Goal: Task Accomplishment & Management: Manage account settings

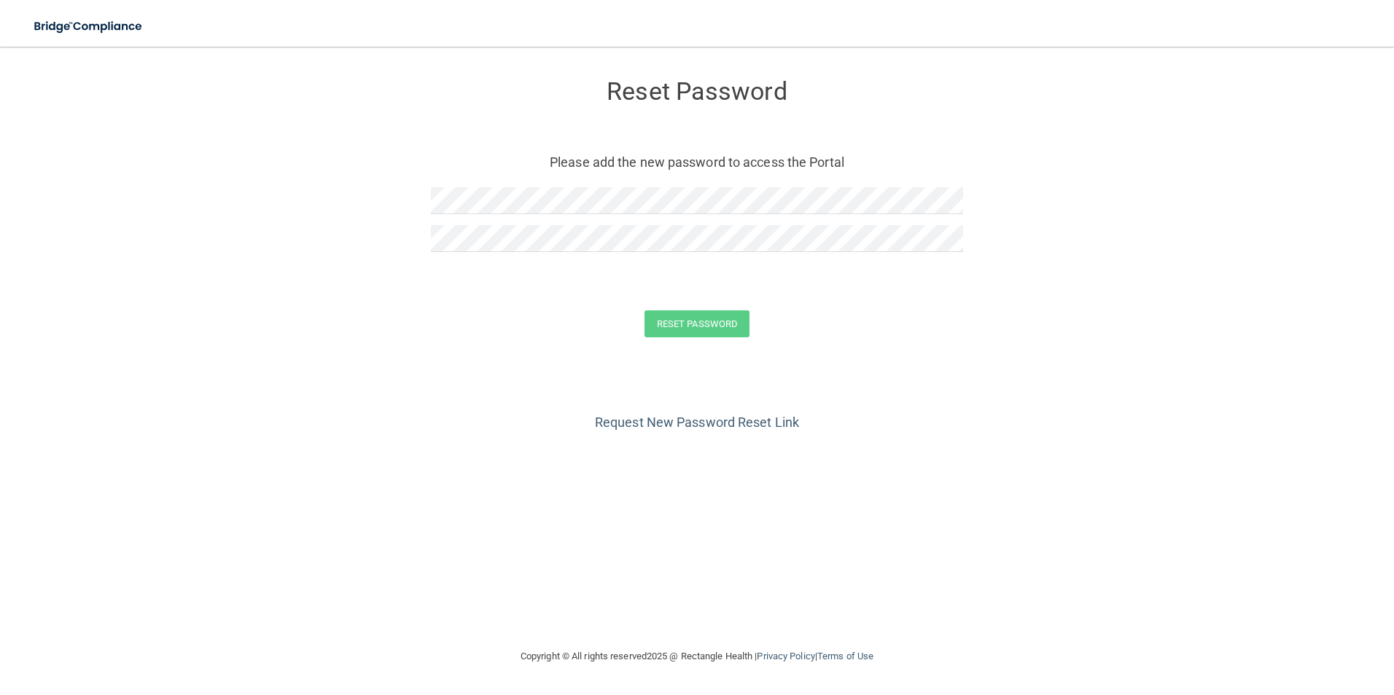
click at [430, 233] on form "Reset Password Please add the new password to access the Portal Reset Password …" at bounding box center [696, 211] width 1335 height 300
click at [700, 317] on button "Reset Password" at bounding box center [696, 324] width 105 height 27
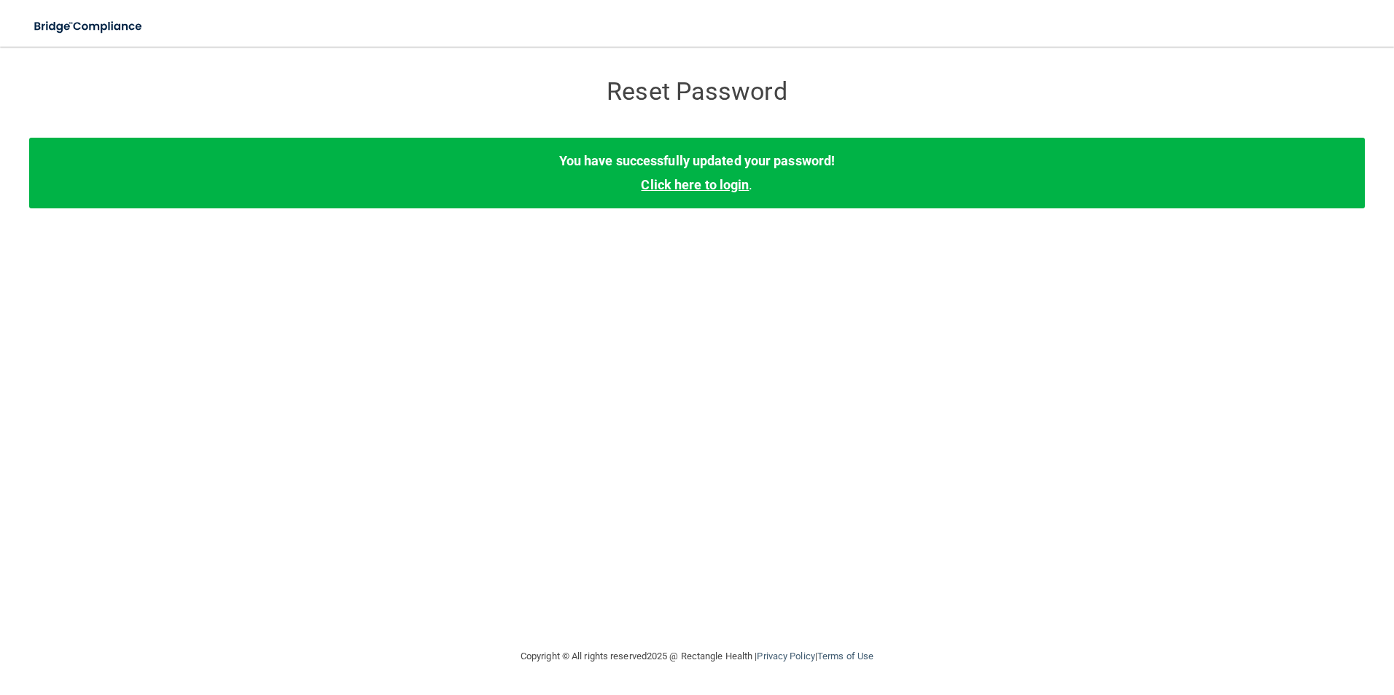
click at [671, 191] on link "Click here to login" at bounding box center [695, 184] width 108 height 15
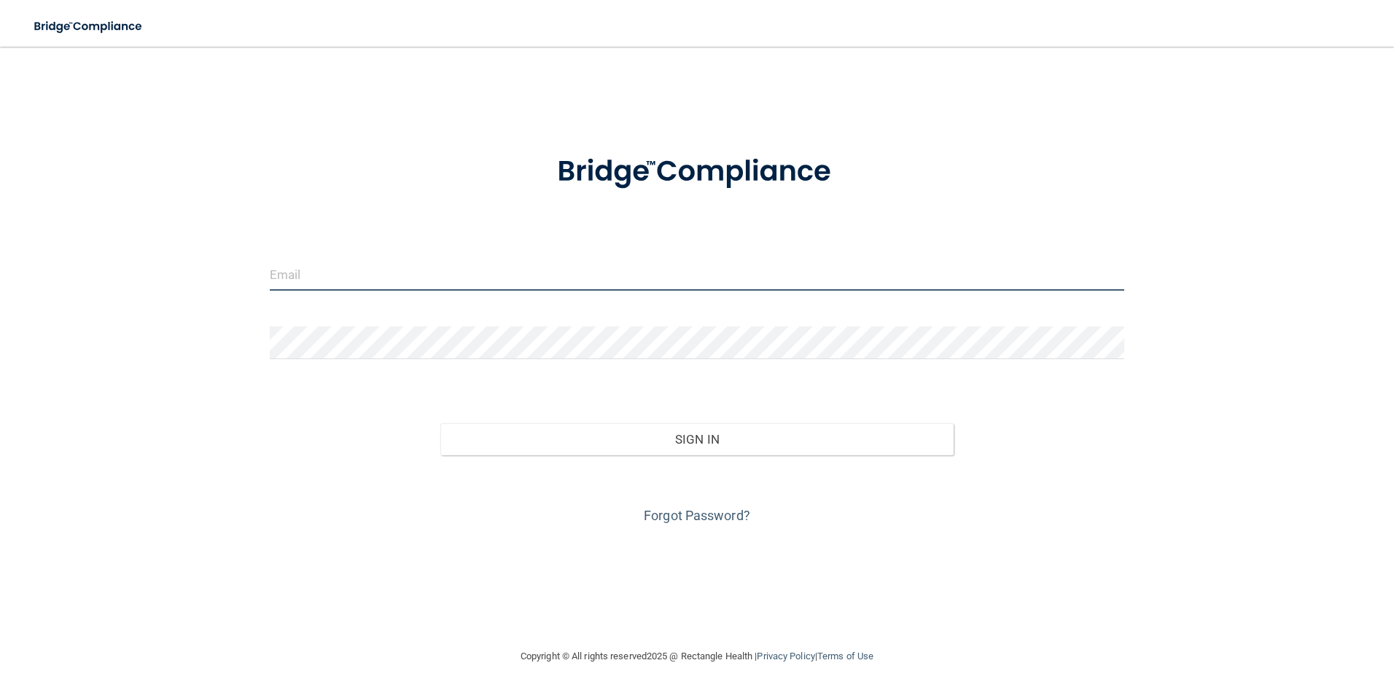
type input "[EMAIL_ADDRESS][DOMAIN_NAME]"
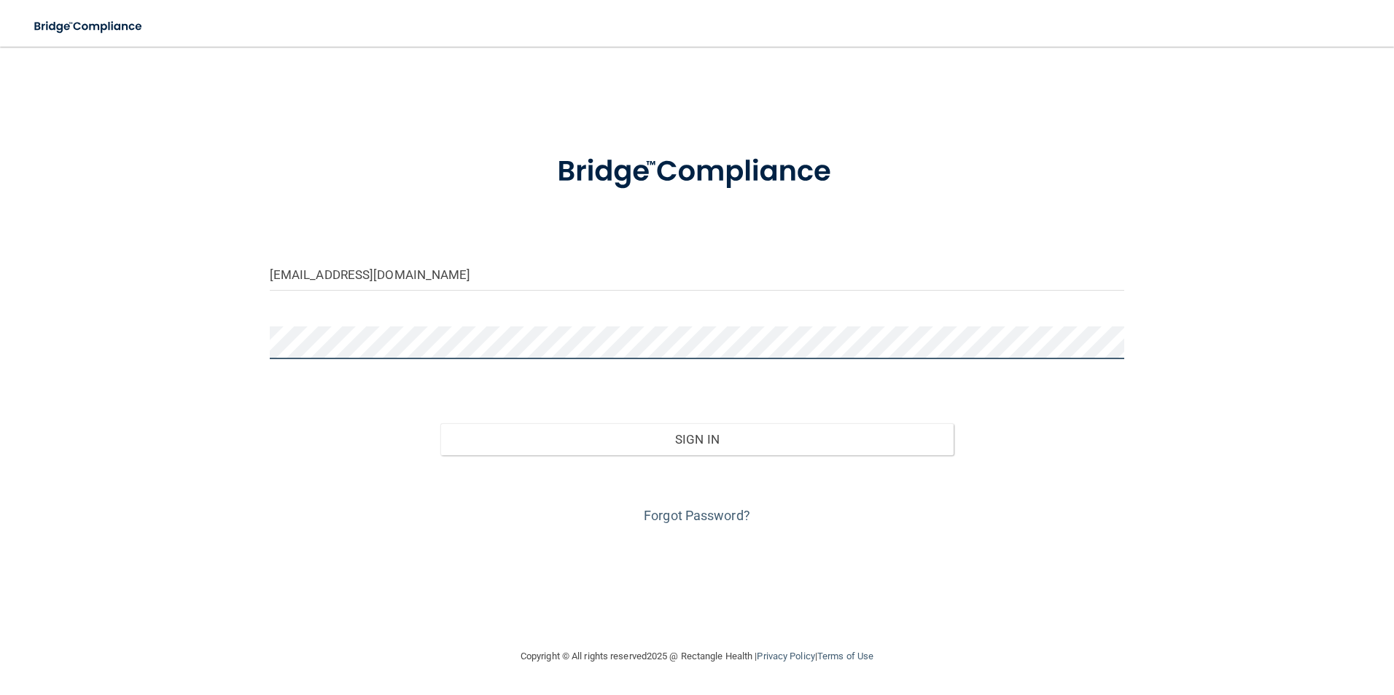
click at [235, 338] on div "[EMAIL_ADDRESS][DOMAIN_NAME] Invalid email/password. You don't have permission …" at bounding box center [696, 347] width 1335 height 572
click at [440, 424] on button "Sign In" at bounding box center [696, 440] width 513 height 32
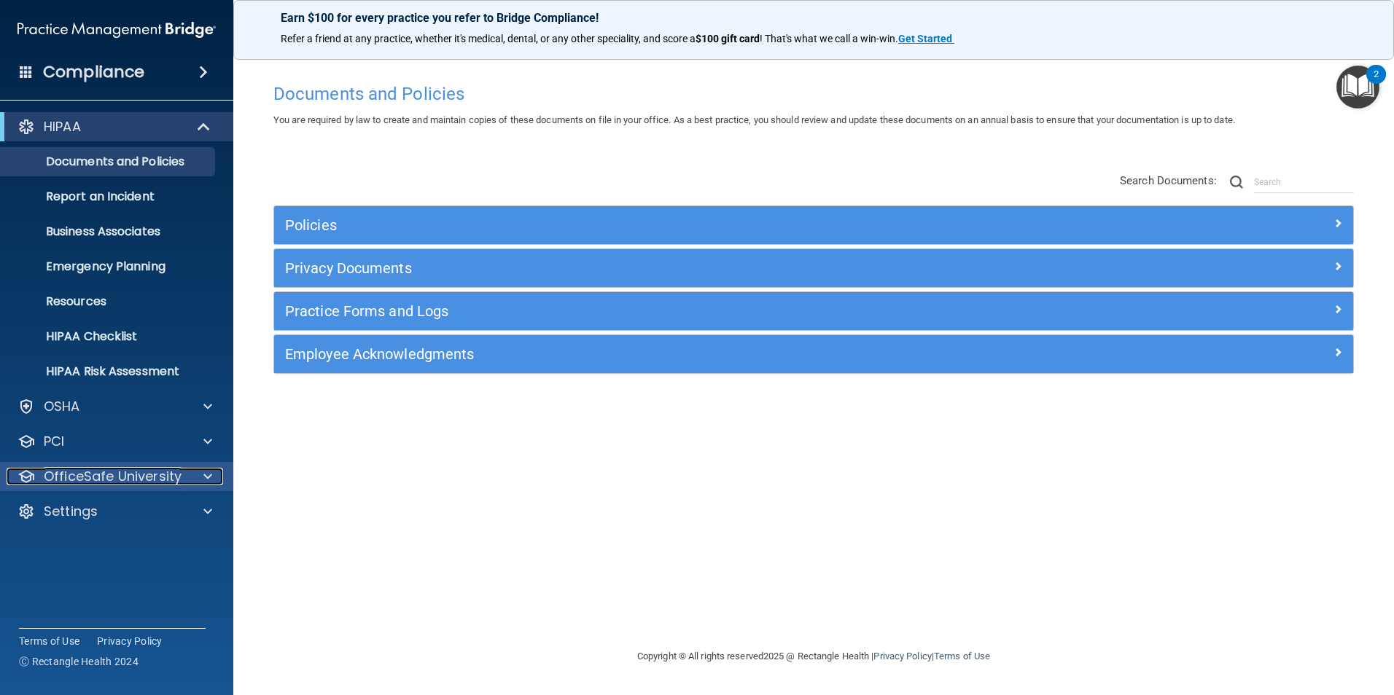
click at [159, 481] on p "OfficeSafe University" at bounding box center [113, 476] width 138 height 17
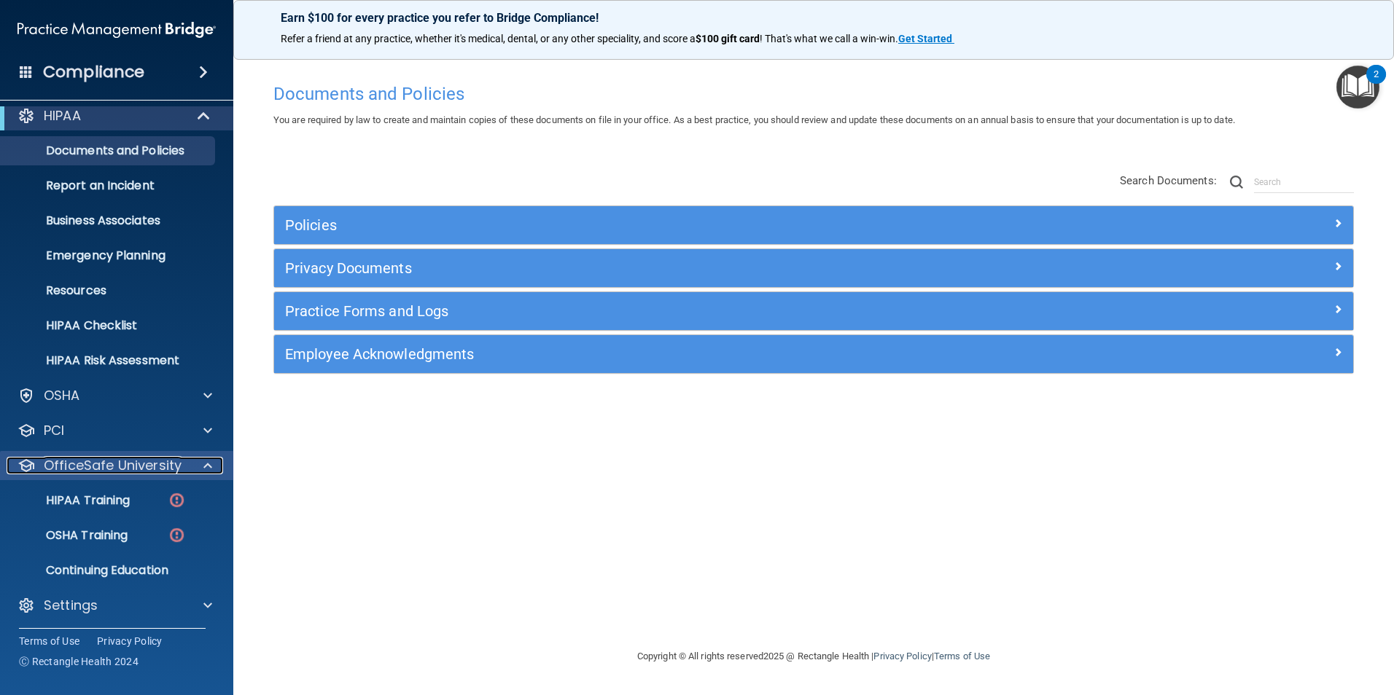
scroll to position [15, 0]
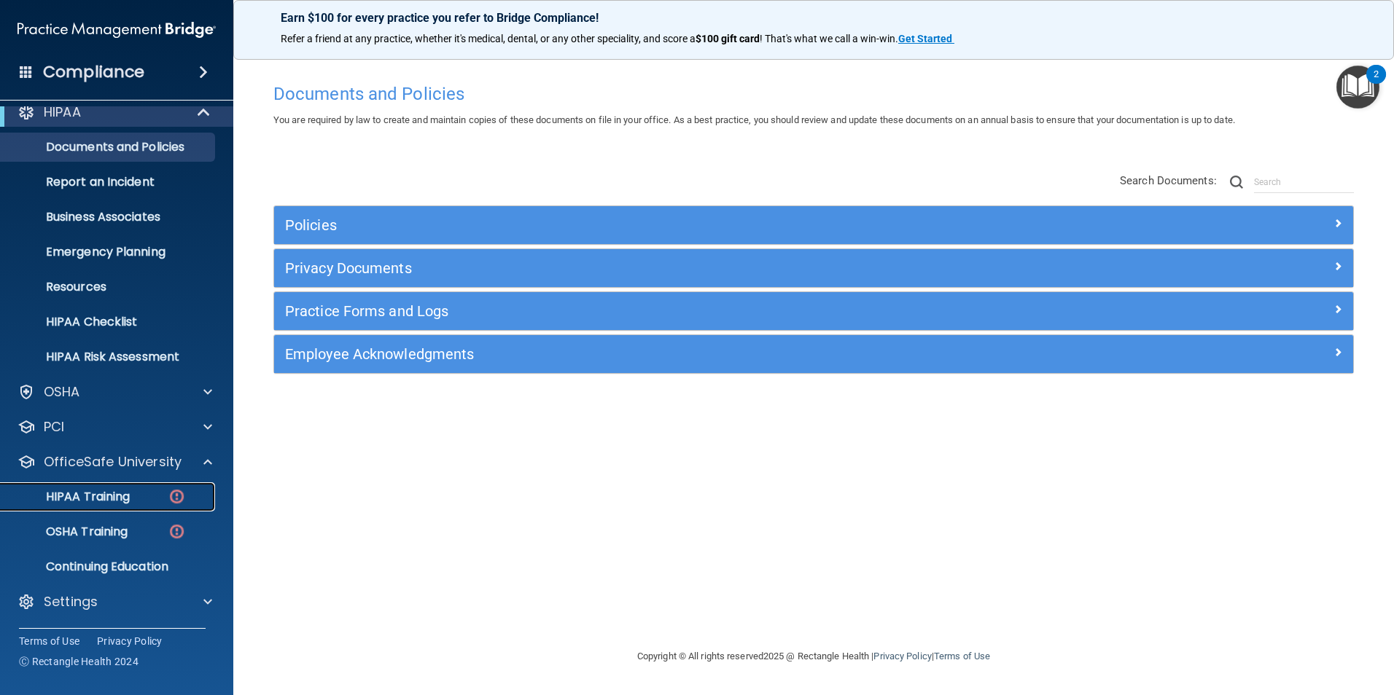
click at [143, 493] on div "HIPAA Training" at bounding box center [108, 497] width 199 height 15
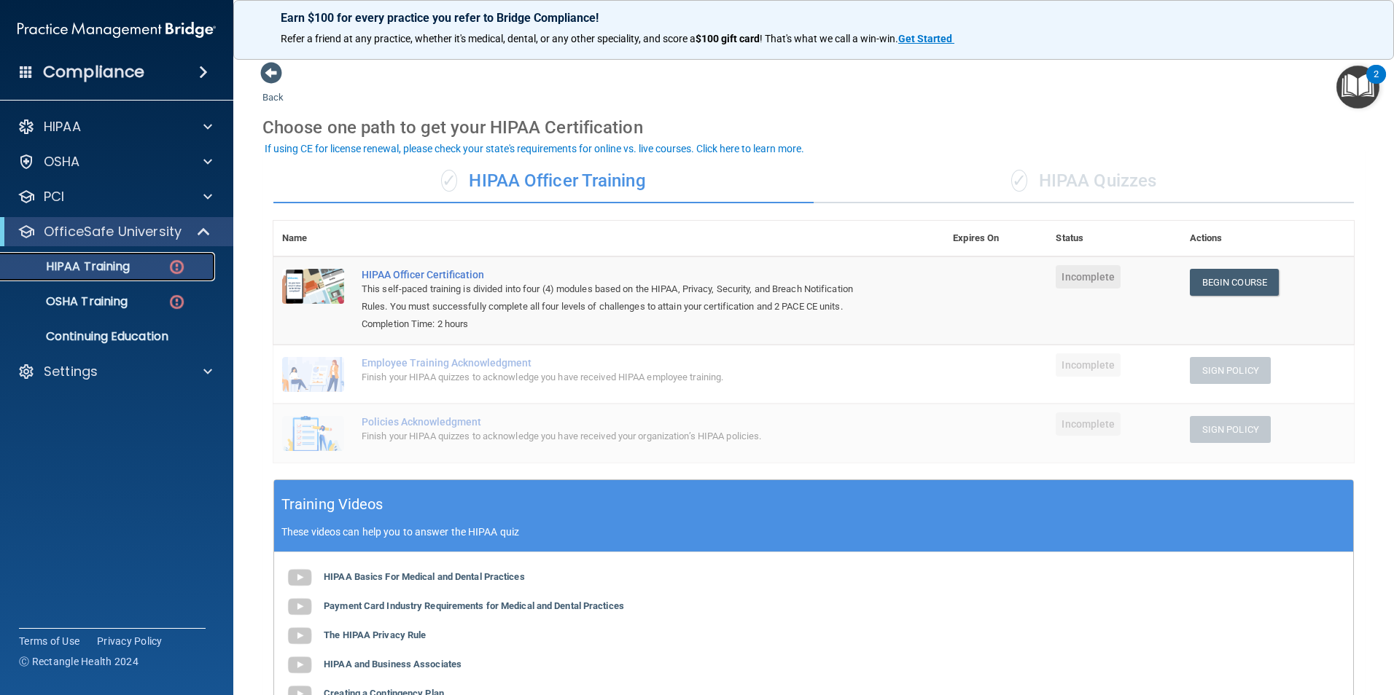
click at [77, 270] on p "HIPAA Training" at bounding box center [69, 267] width 120 height 15
click at [67, 372] on p "Settings" at bounding box center [71, 371] width 54 height 17
click at [71, 443] on p "My Users" at bounding box center [108, 441] width 199 height 15
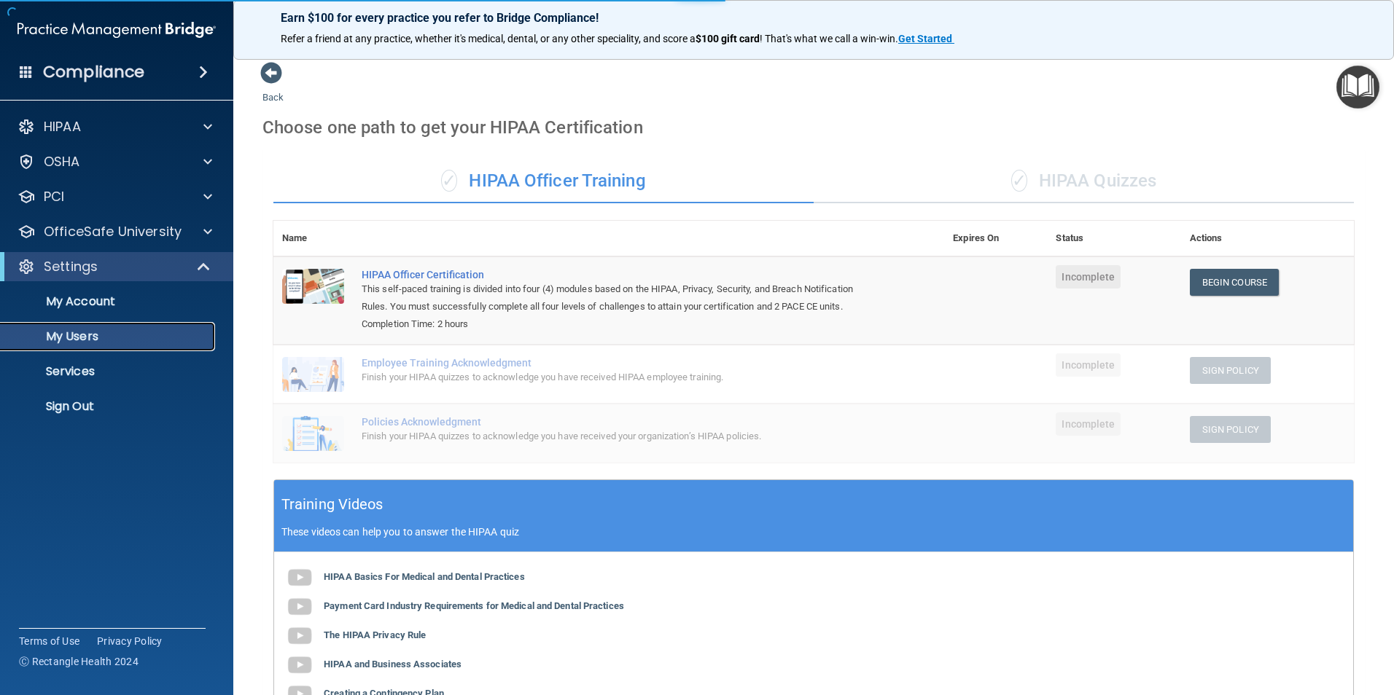
select select "20"
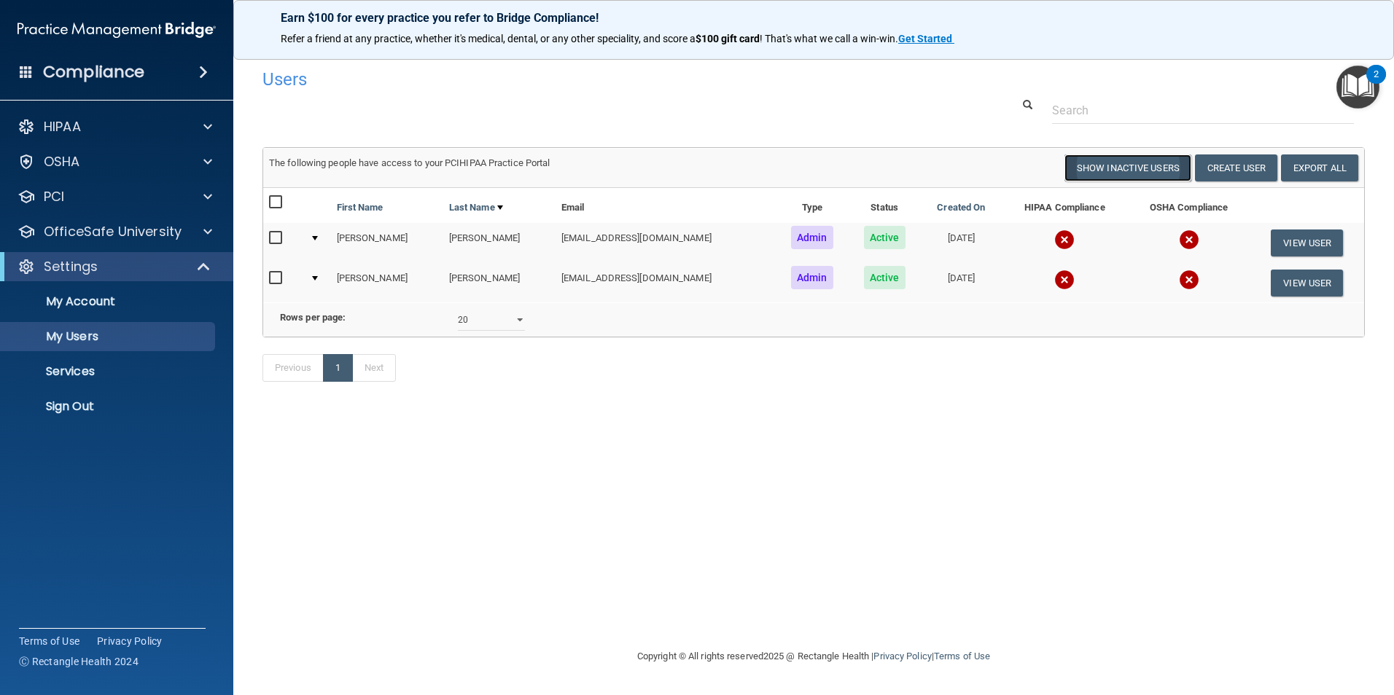
click at [1109, 160] on button "Show Inactive Users" at bounding box center [1127, 168] width 127 height 27
select select "20"
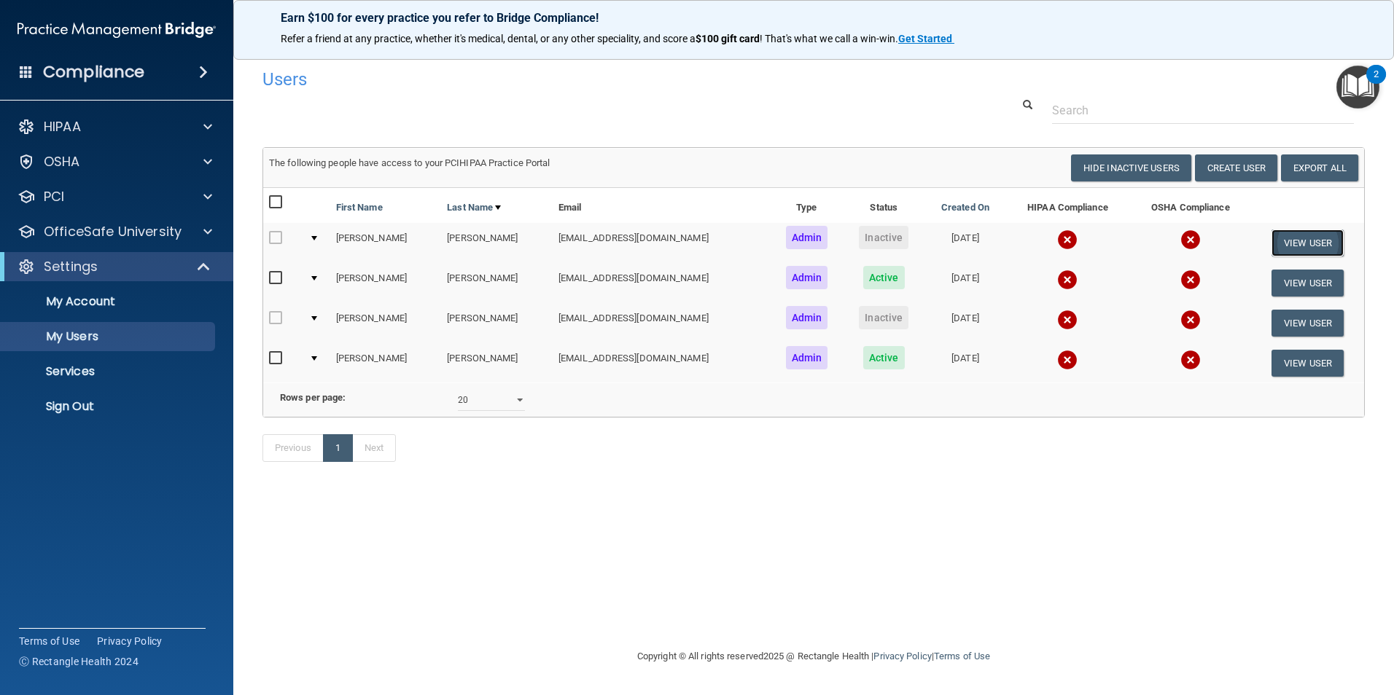
click at [1294, 241] on button "View User" at bounding box center [1307, 243] width 72 height 27
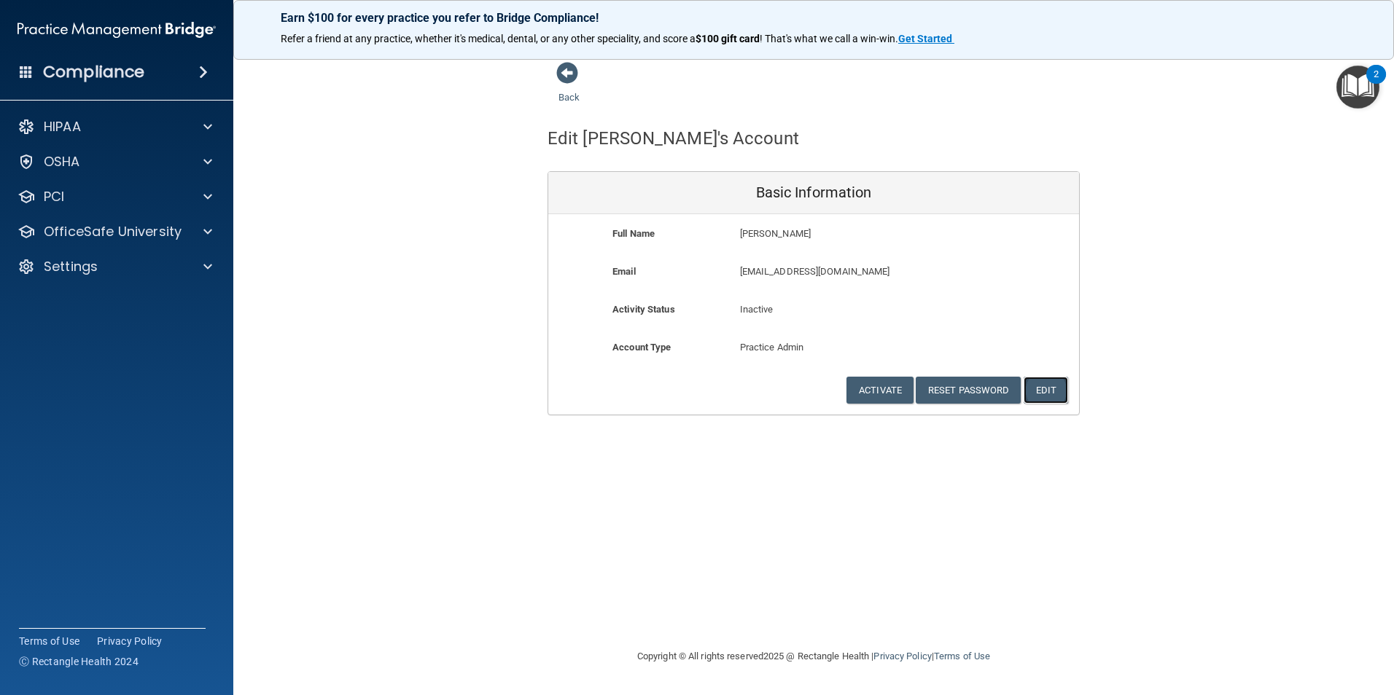
click at [1045, 394] on button "Edit" at bounding box center [1045, 390] width 44 height 27
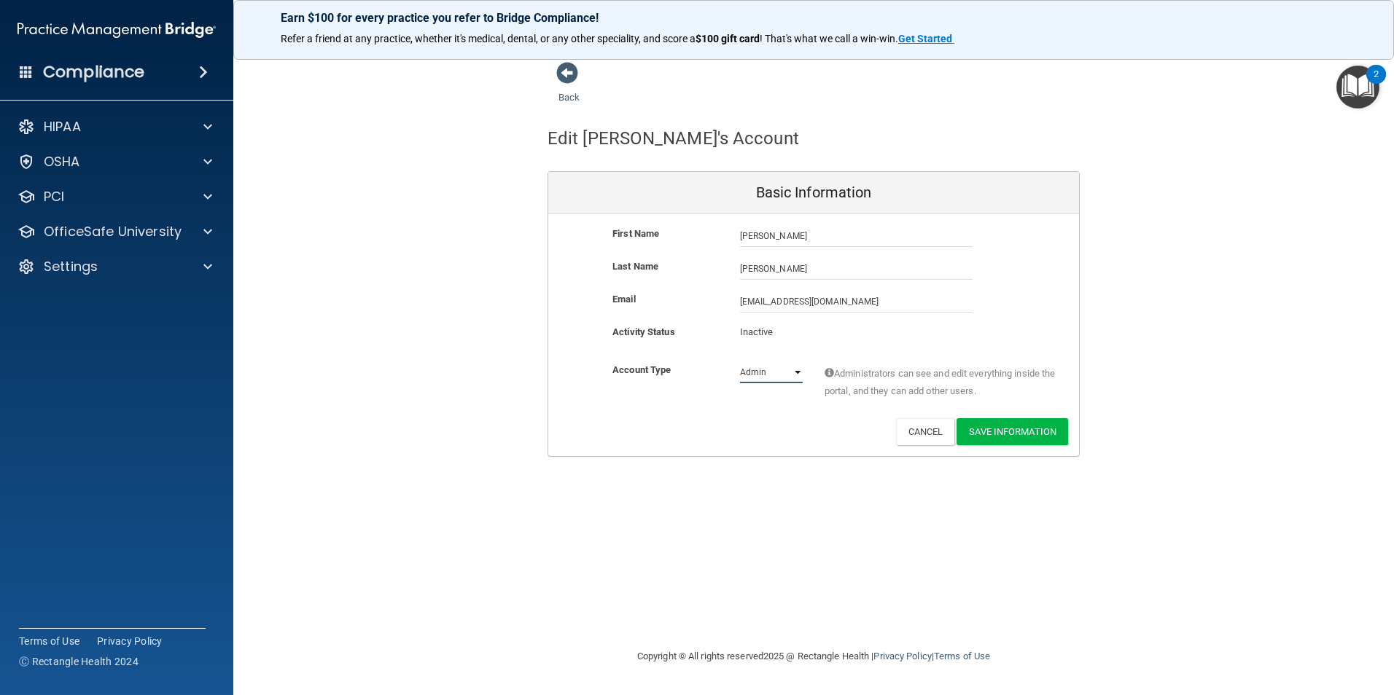
click at [799, 372] on select "Admin Member" at bounding box center [771, 373] width 63 height 22
click at [65, 273] on p "Settings" at bounding box center [71, 266] width 54 height 17
click at [90, 334] on p "My Users" at bounding box center [108, 336] width 199 height 15
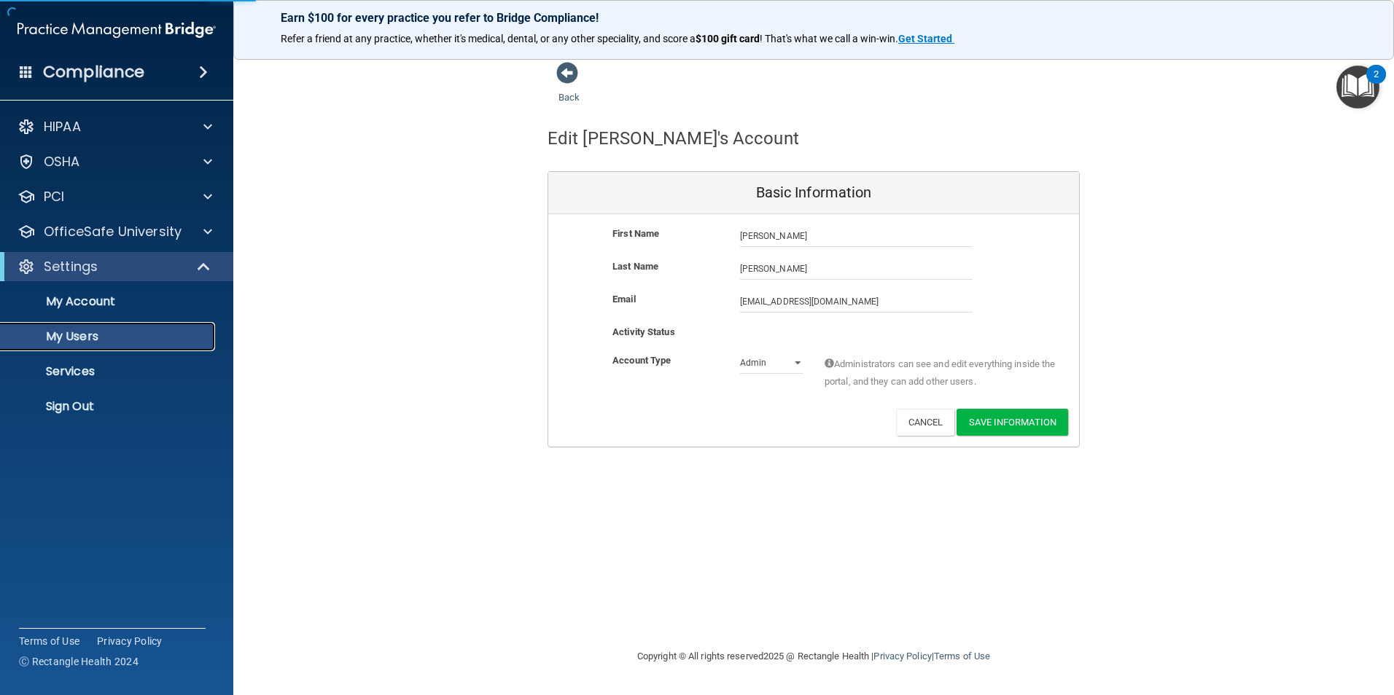
select select "20"
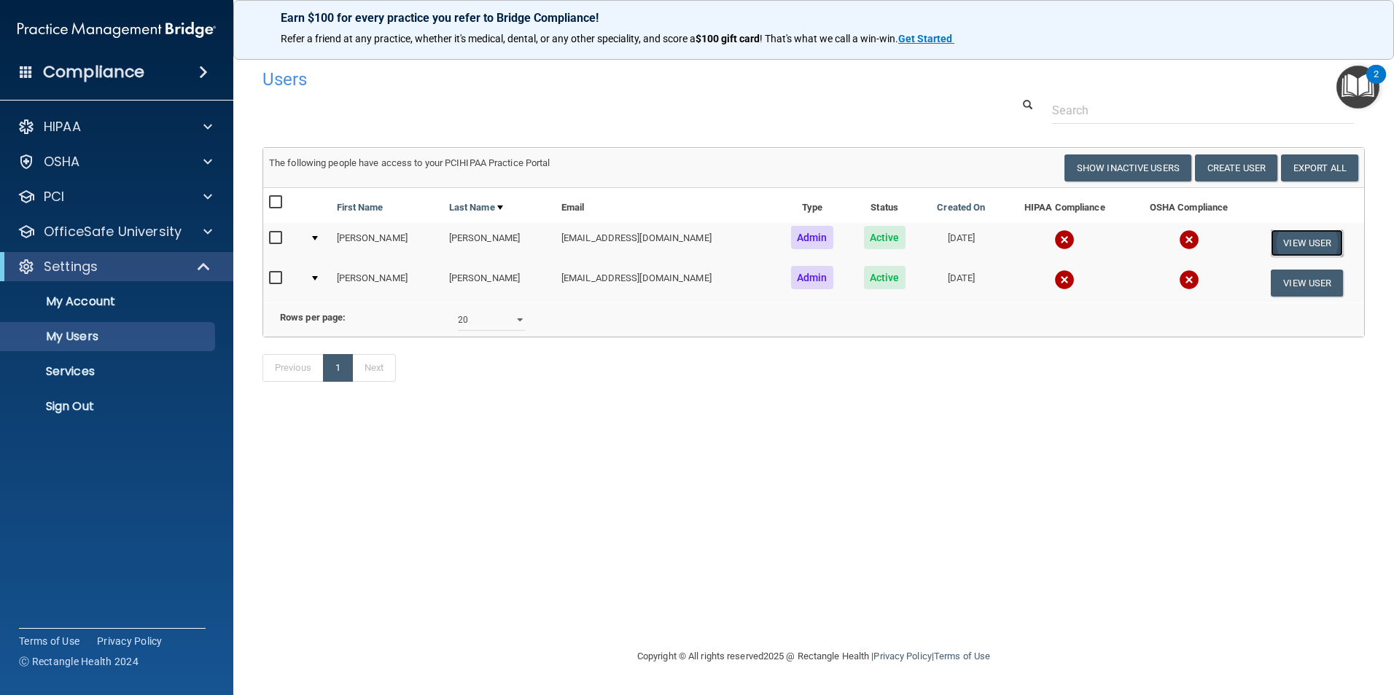
click at [1289, 243] on button "View User" at bounding box center [1307, 243] width 72 height 27
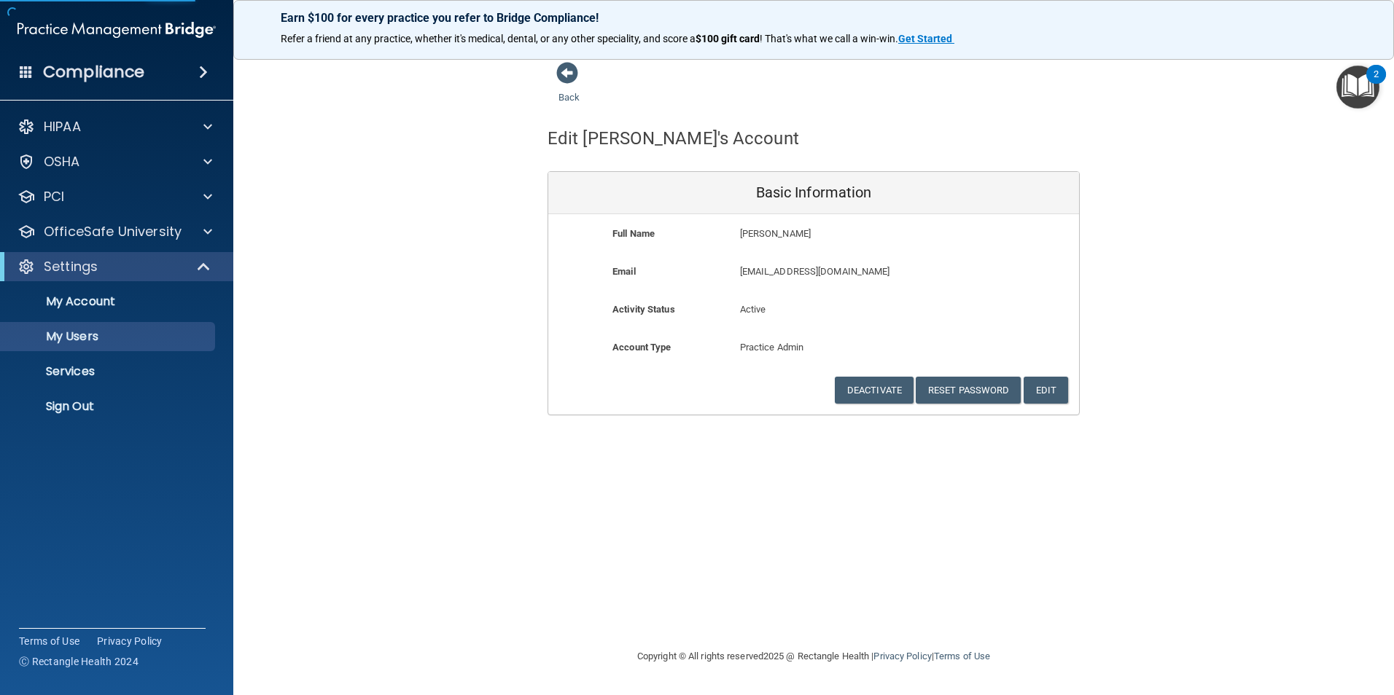
select select "20"
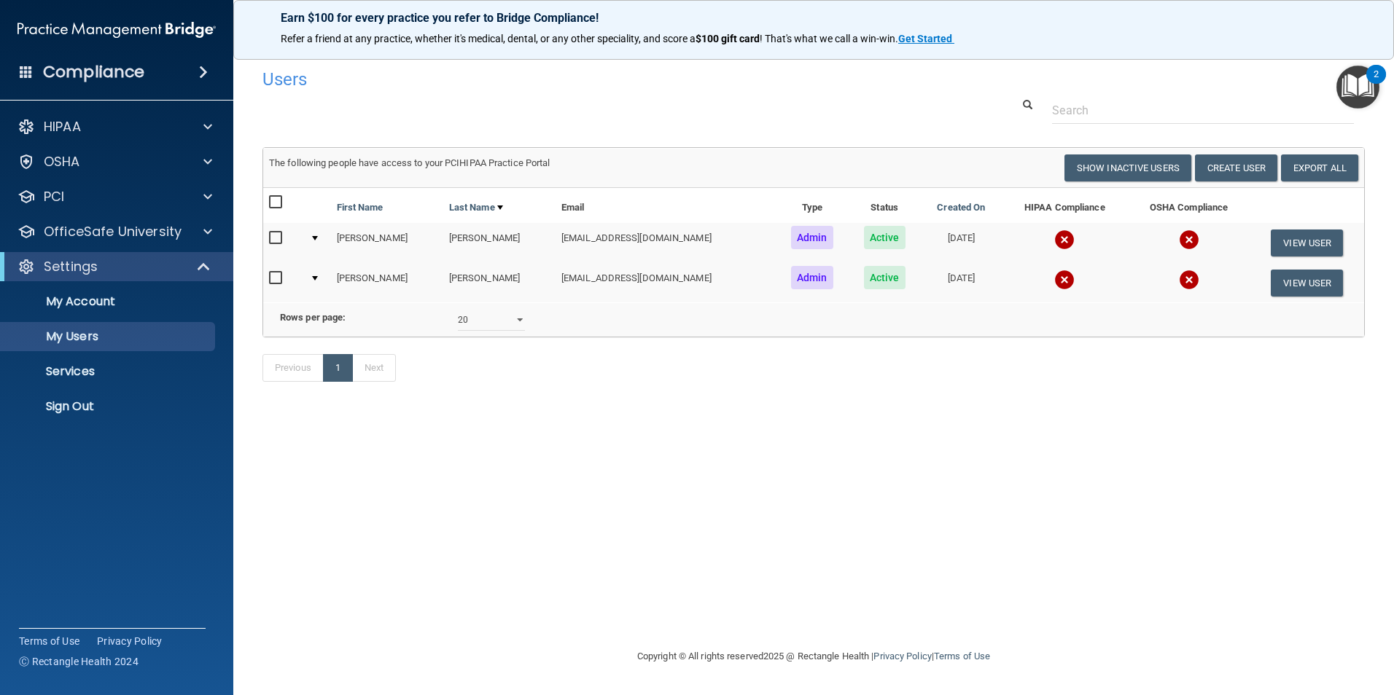
click at [279, 236] on input "checkbox" at bounding box center [277, 239] width 17 height 12
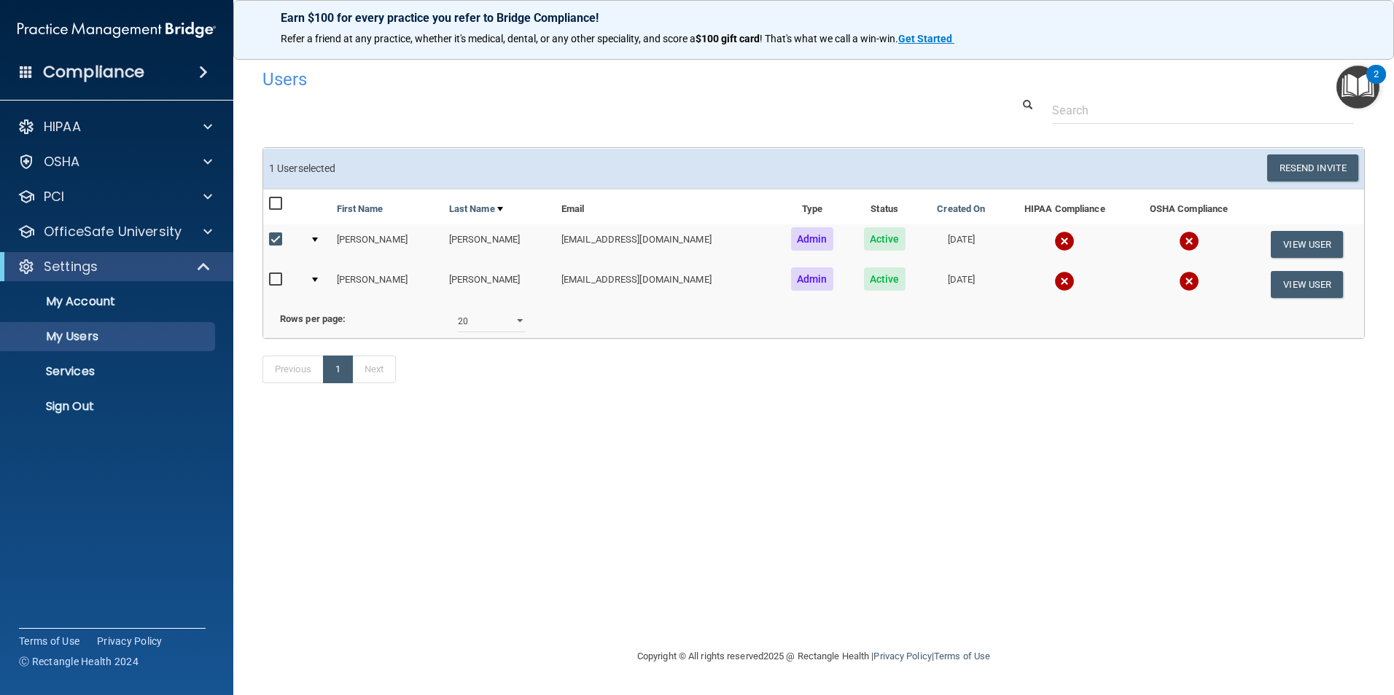
click at [279, 236] on input "checkbox" at bounding box center [277, 240] width 17 height 12
checkbox input "false"
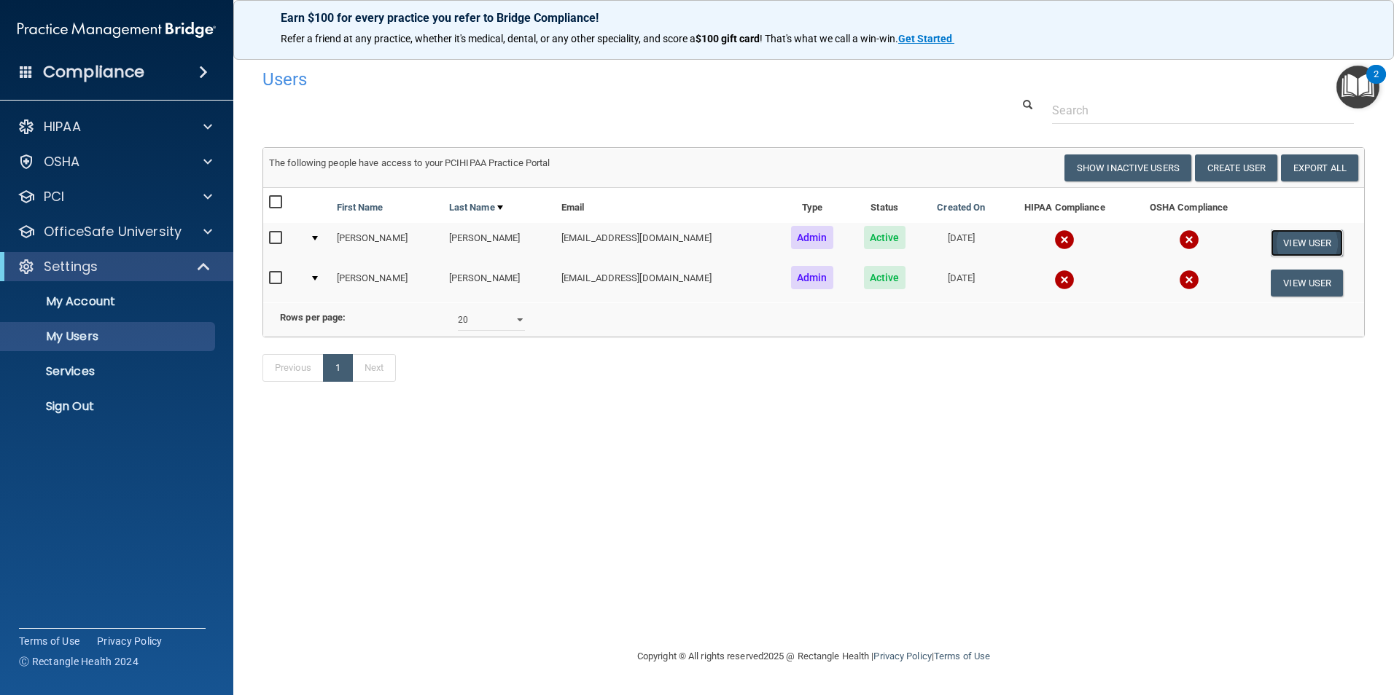
click at [1295, 248] on button "View User" at bounding box center [1307, 243] width 72 height 27
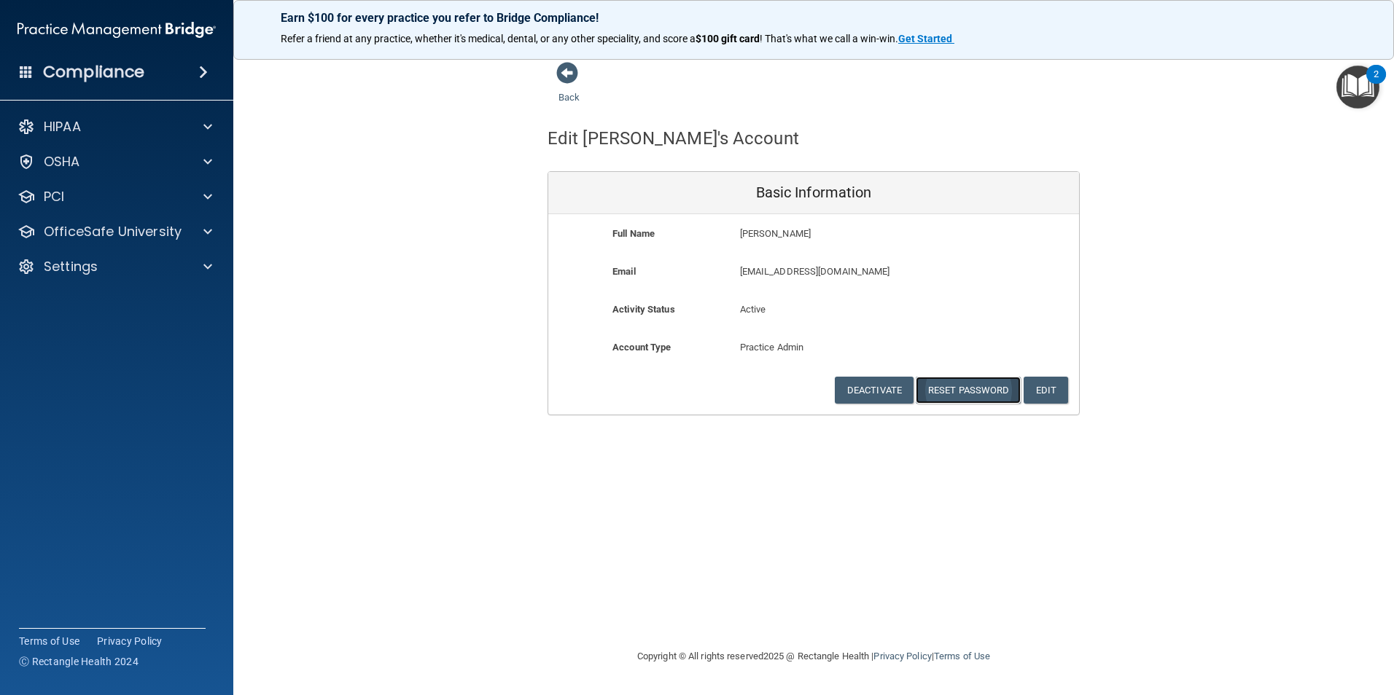
click at [969, 389] on button "Reset Password" at bounding box center [968, 390] width 105 height 27
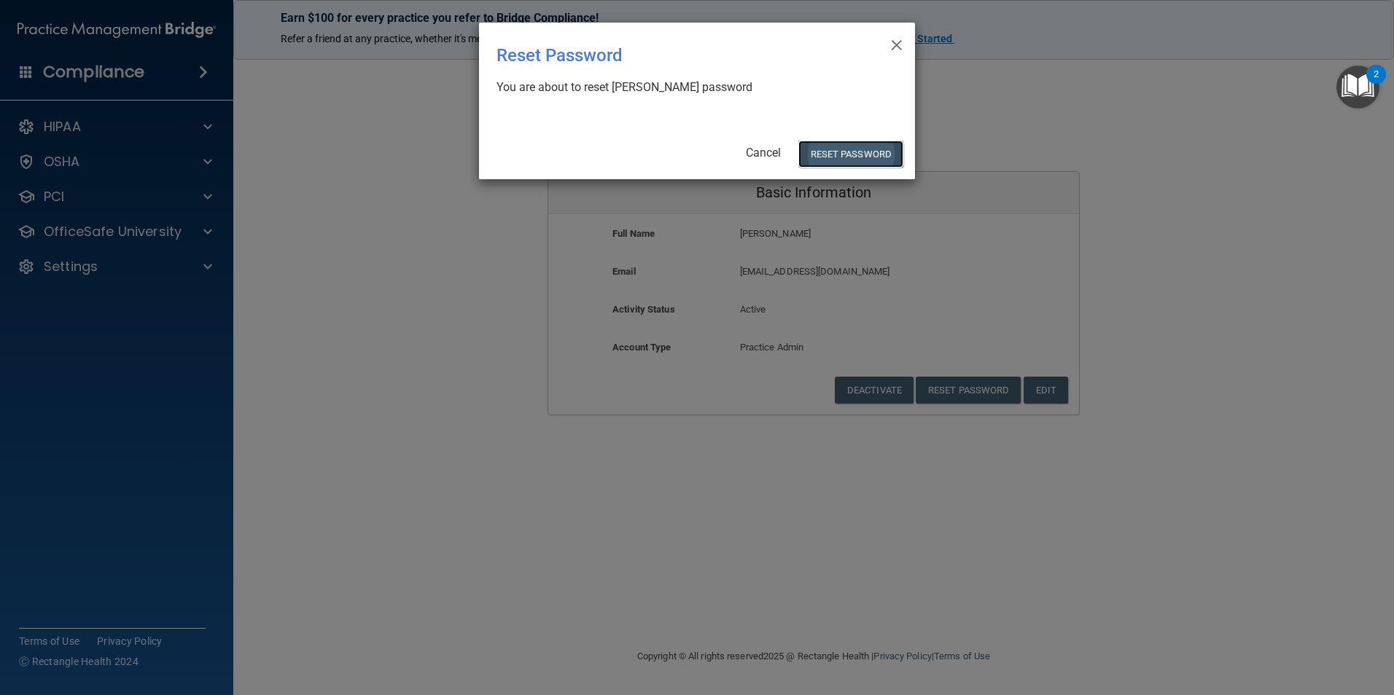
click at [853, 160] on button "Reset Password" at bounding box center [850, 154] width 105 height 27
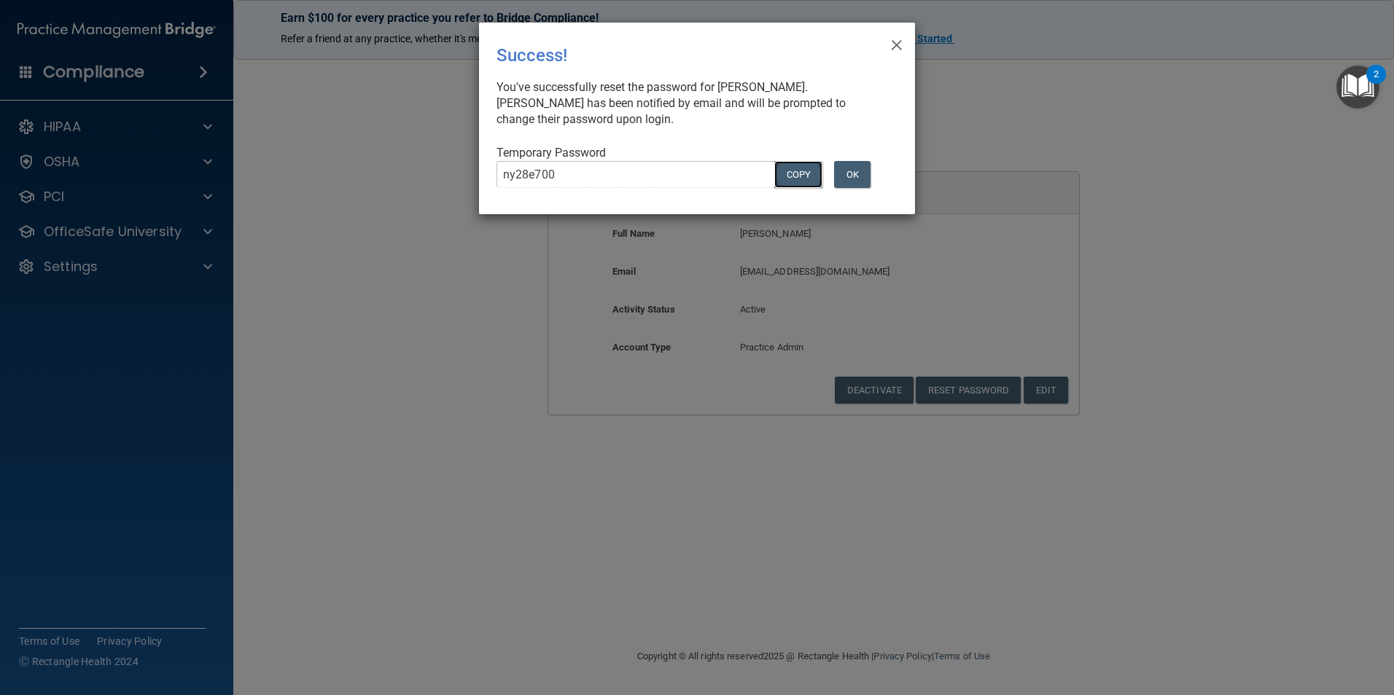
click at [800, 176] on button "COPY" at bounding box center [798, 174] width 48 height 27
click at [848, 166] on button "OK" at bounding box center [852, 174] width 36 height 27
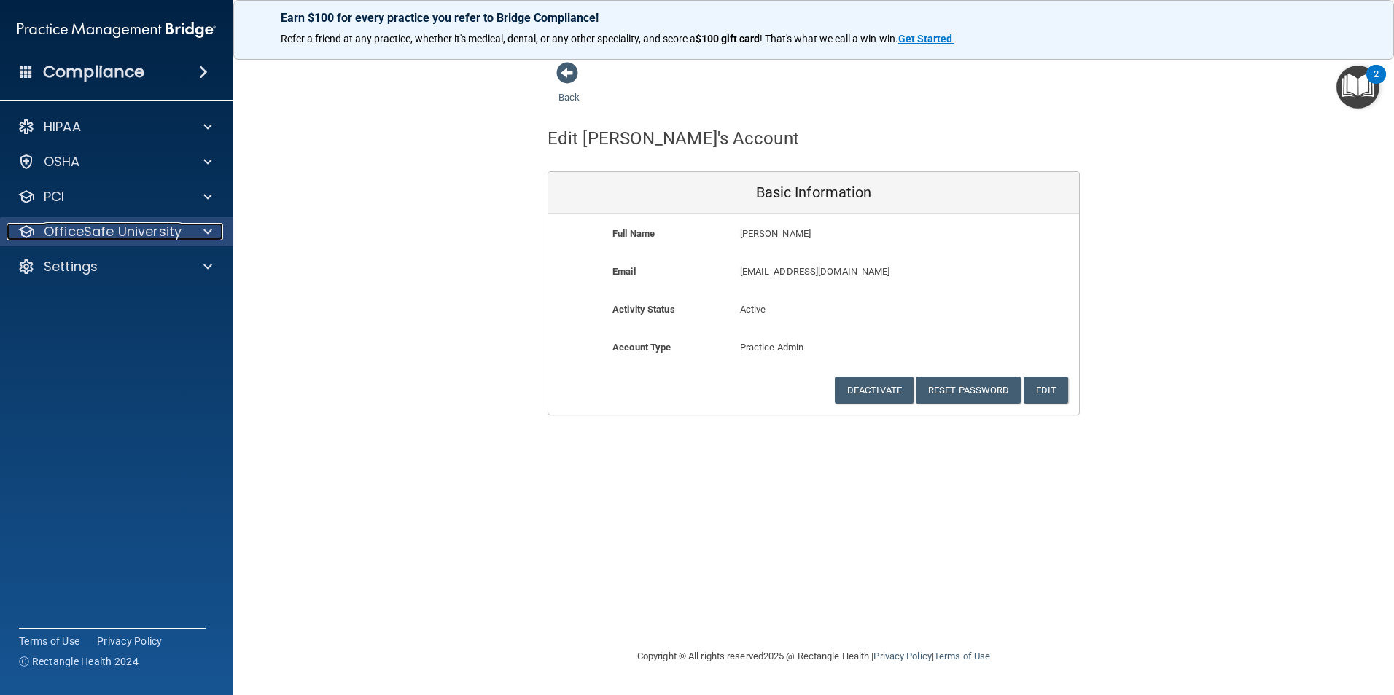
click at [153, 235] on p "OfficeSafe University" at bounding box center [113, 231] width 138 height 17
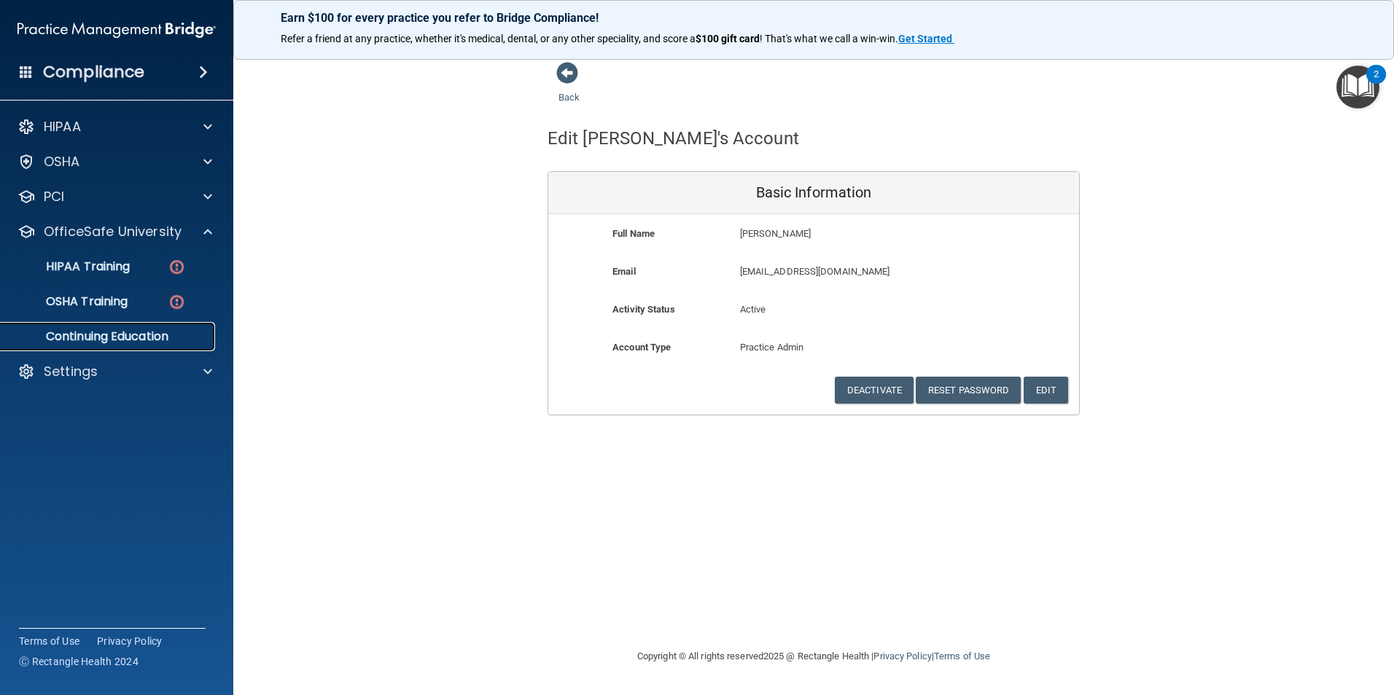
click at [135, 337] on p "Continuing Education" at bounding box center [108, 336] width 199 height 15
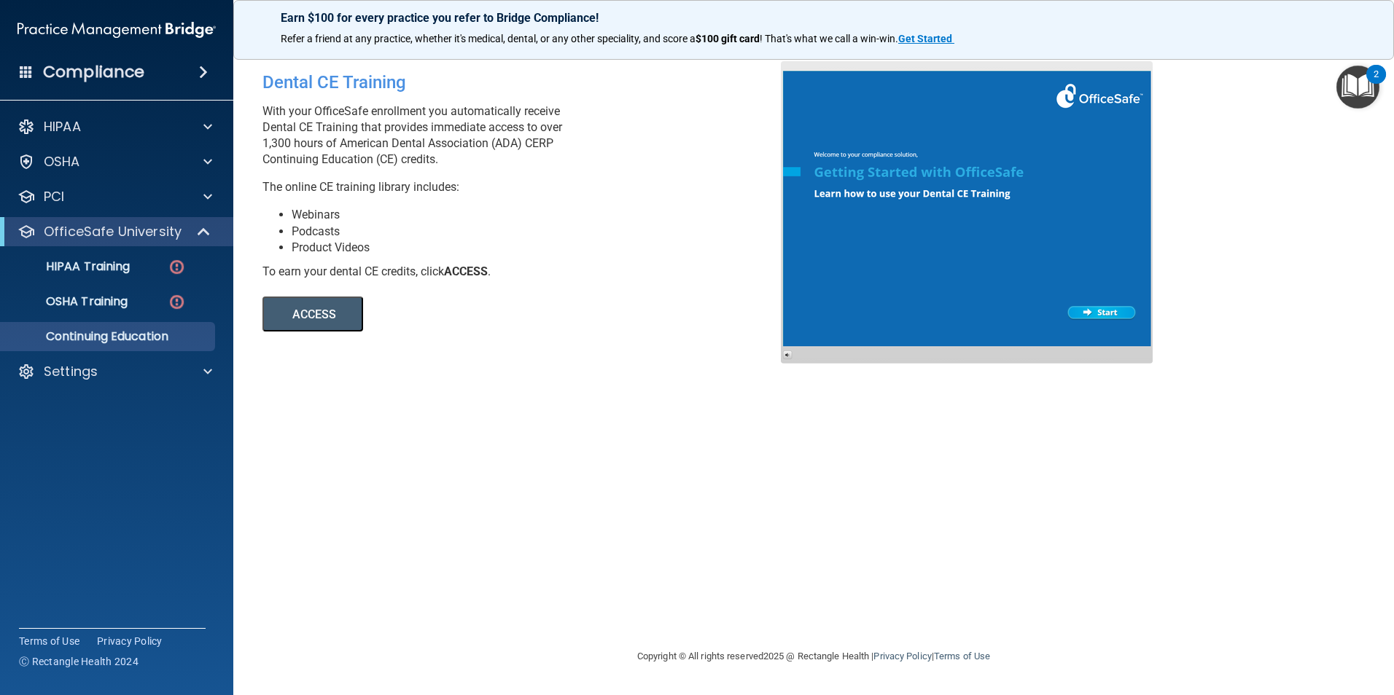
click at [323, 316] on button "ACCESS" at bounding box center [312, 314] width 101 height 35
click at [137, 190] on div "PCI" at bounding box center [97, 196] width 181 height 17
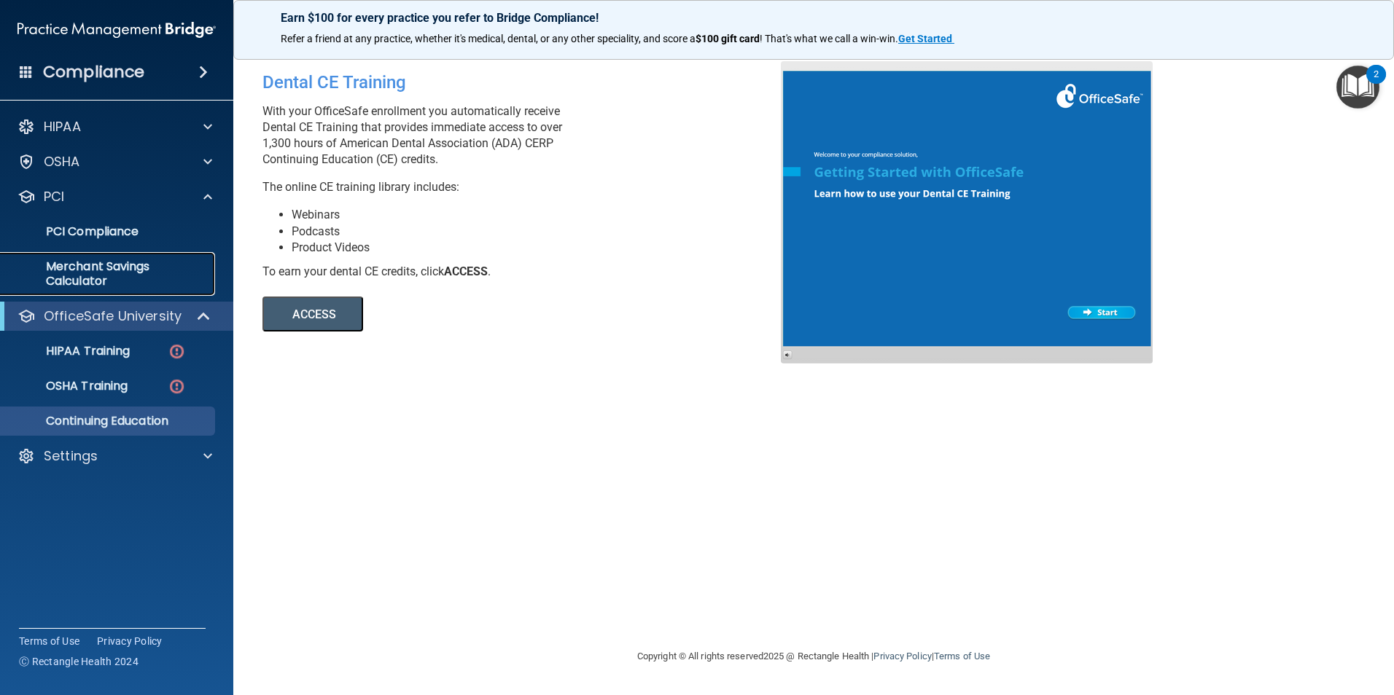
click at [117, 265] on p "Merchant Savings Calculator" at bounding box center [108, 274] width 199 height 29
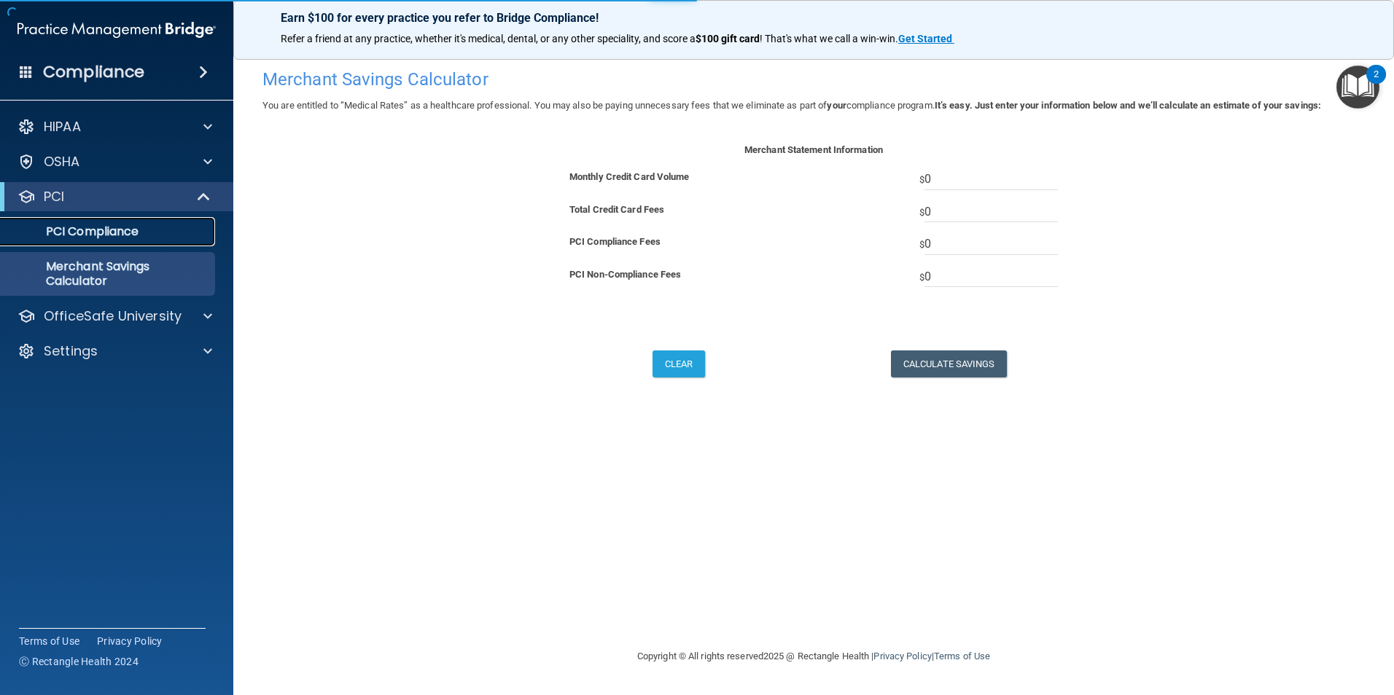
click at [122, 239] on p "PCI Compliance" at bounding box center [108, 232] width 199 height 15
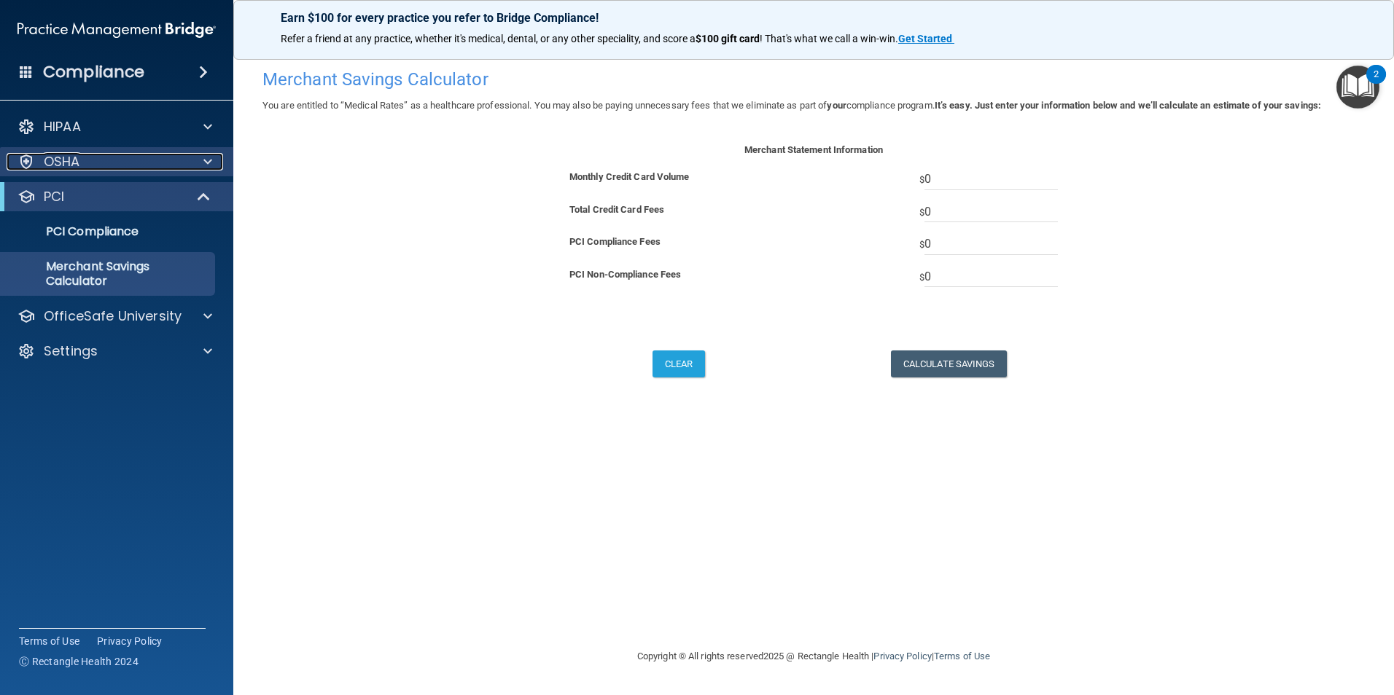
click at [108, 157] on div "OSHA" at bounding box center [97, 161] width 181 height 17
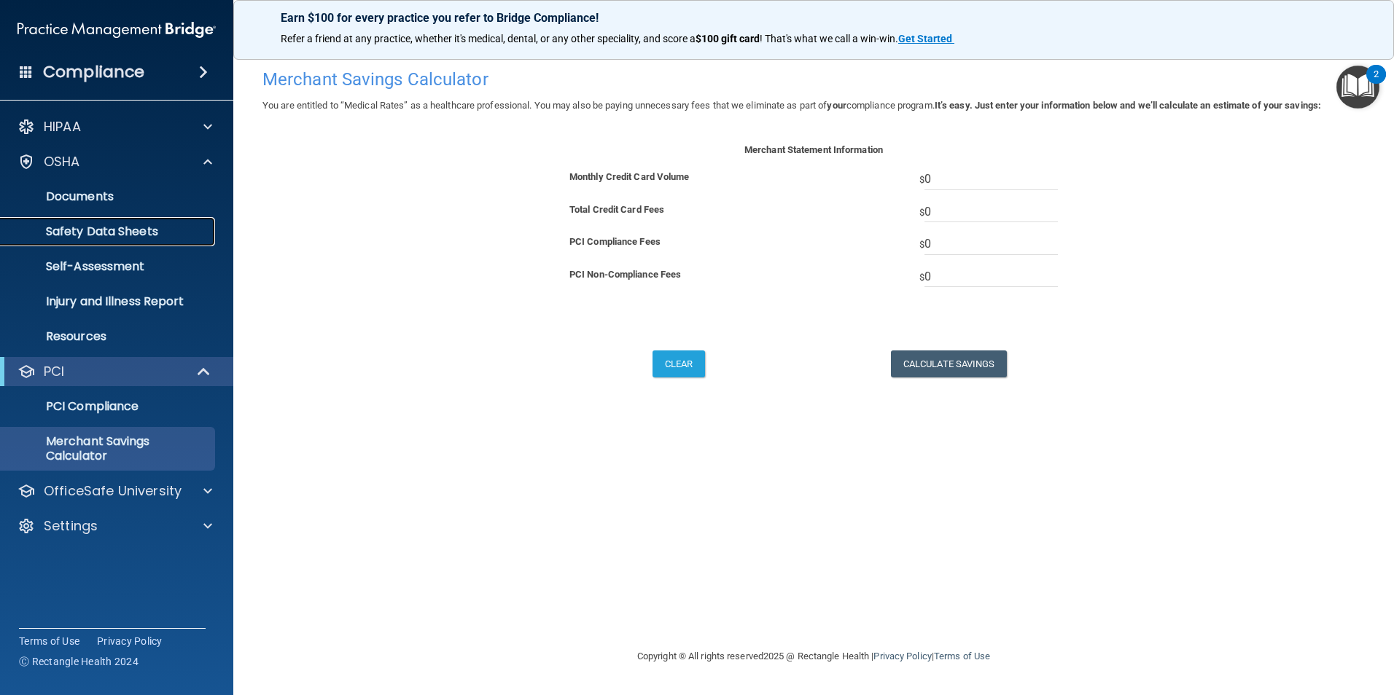
click at [122, 228] on p "Safety Data Sheets" at bounding box center [108, 232] width 199 height 15
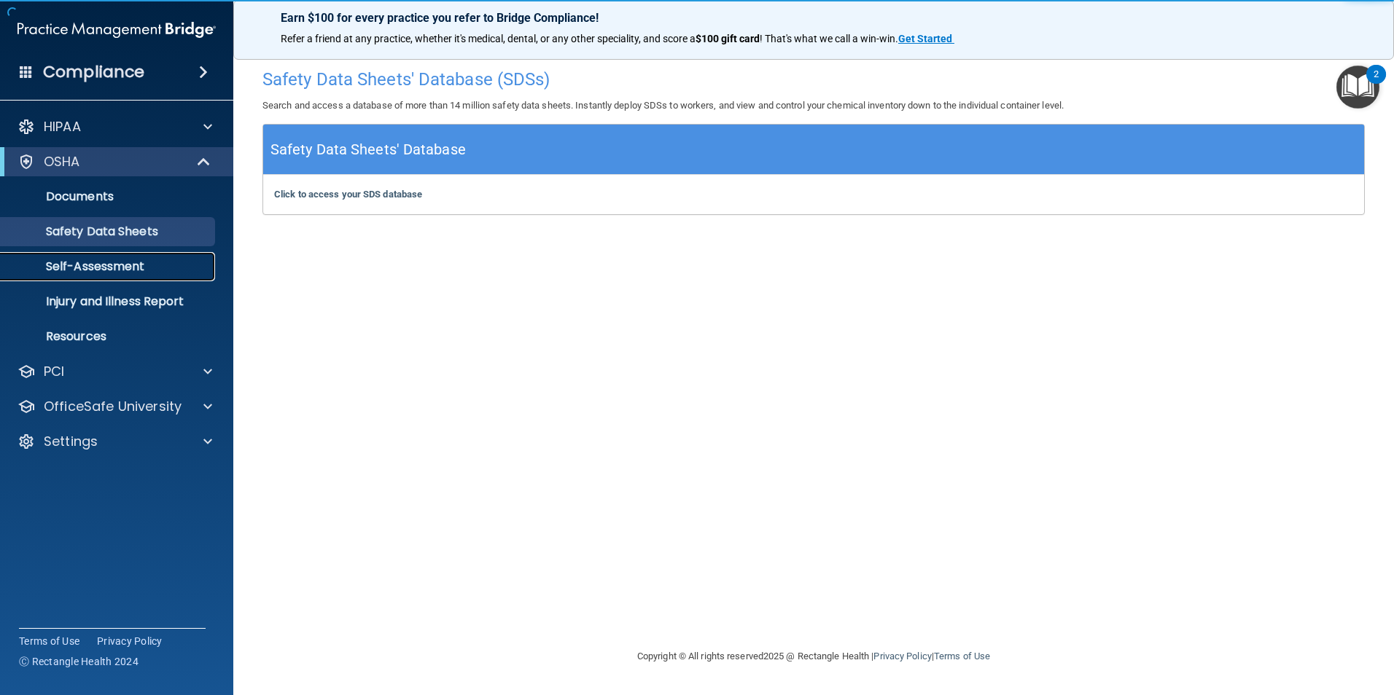
click at [117, 264] on p "Self-Assessment" at bounding box center [108, 267] width 199 height 15
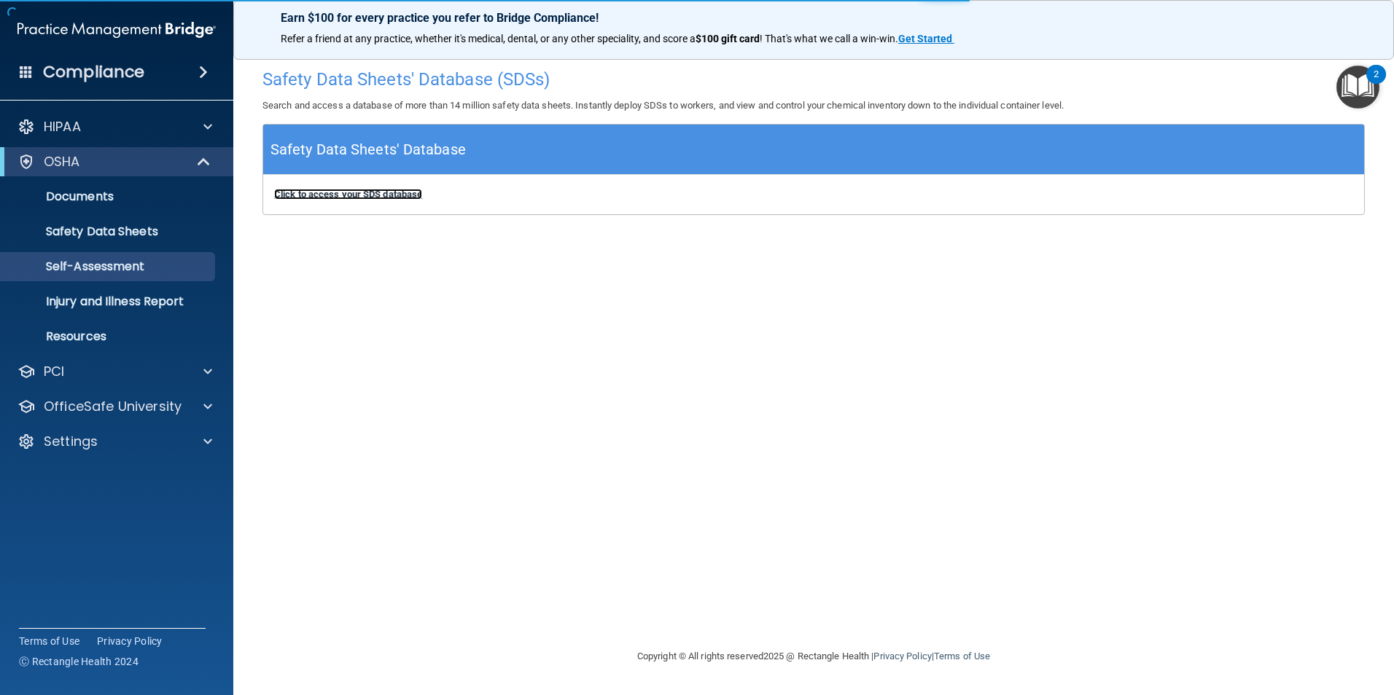
click at [345, 195] on b "Click to access your SDS database" at bounding box center [348, 194] width 148 height 11
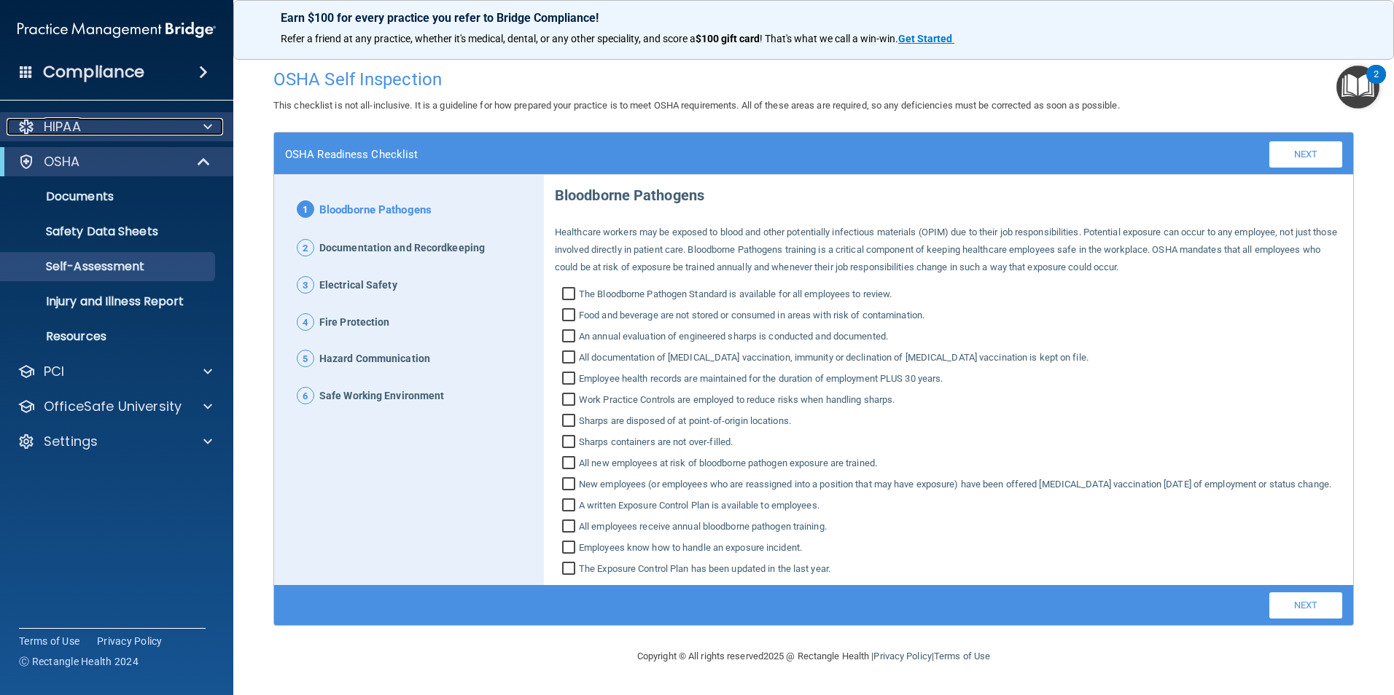
click at [81, 125] on p "HIPAA" at bounding box center [62, 126] width 37 height 17
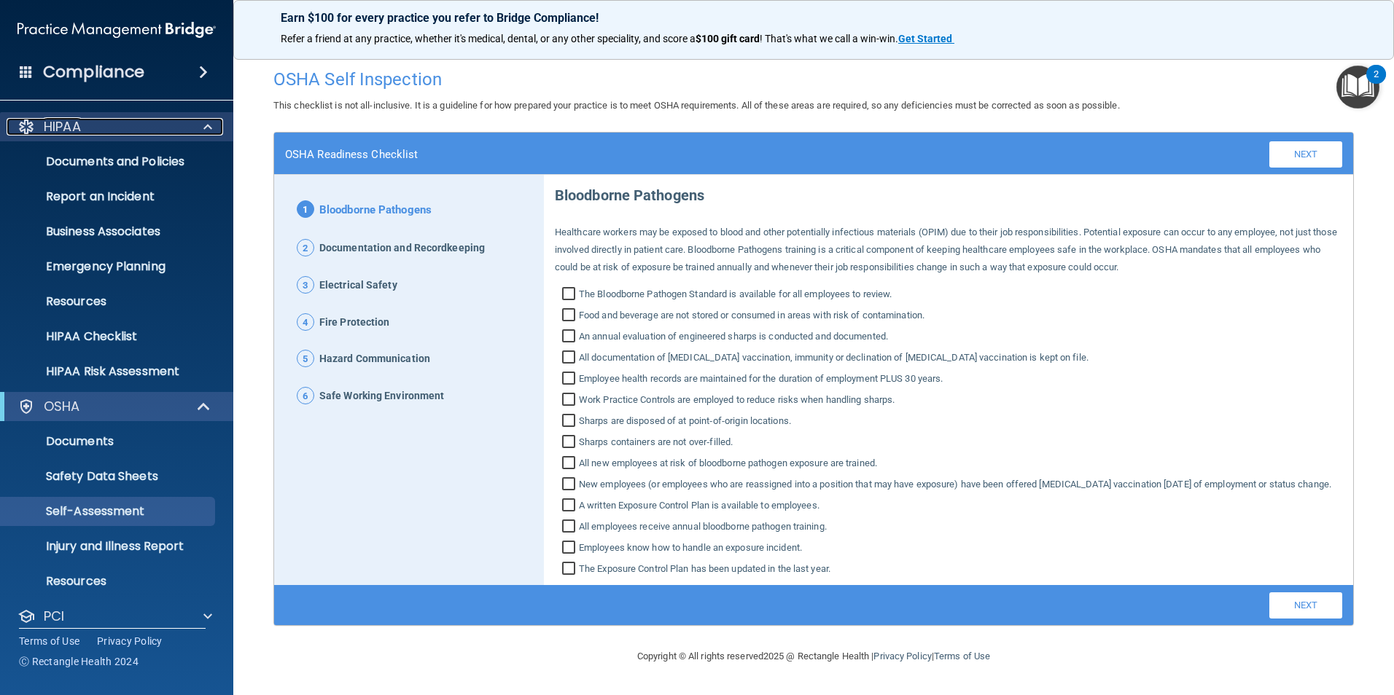
click at [52, 133] on p "HIPAA" at bounding box center [62, 126] width 37 height 17
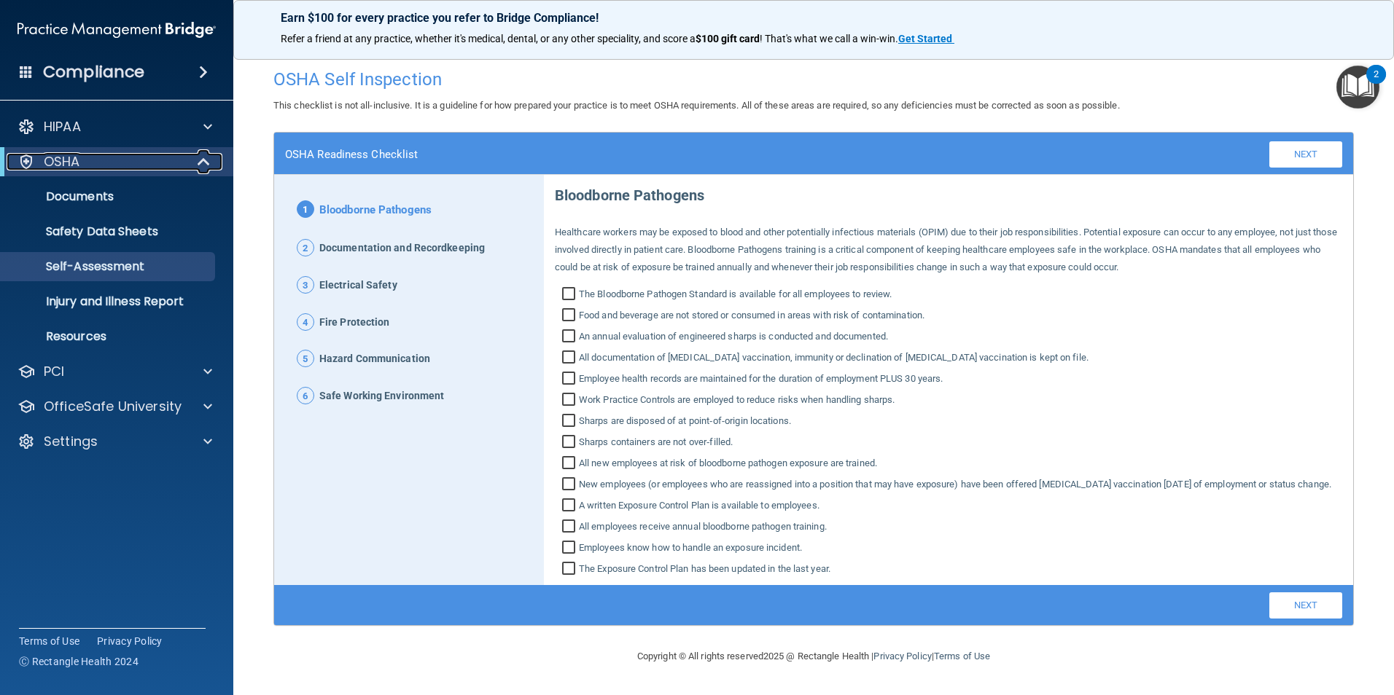
click at [49, 157] on p "OSHA" at bounding box center [62, 161] width 36 height 17
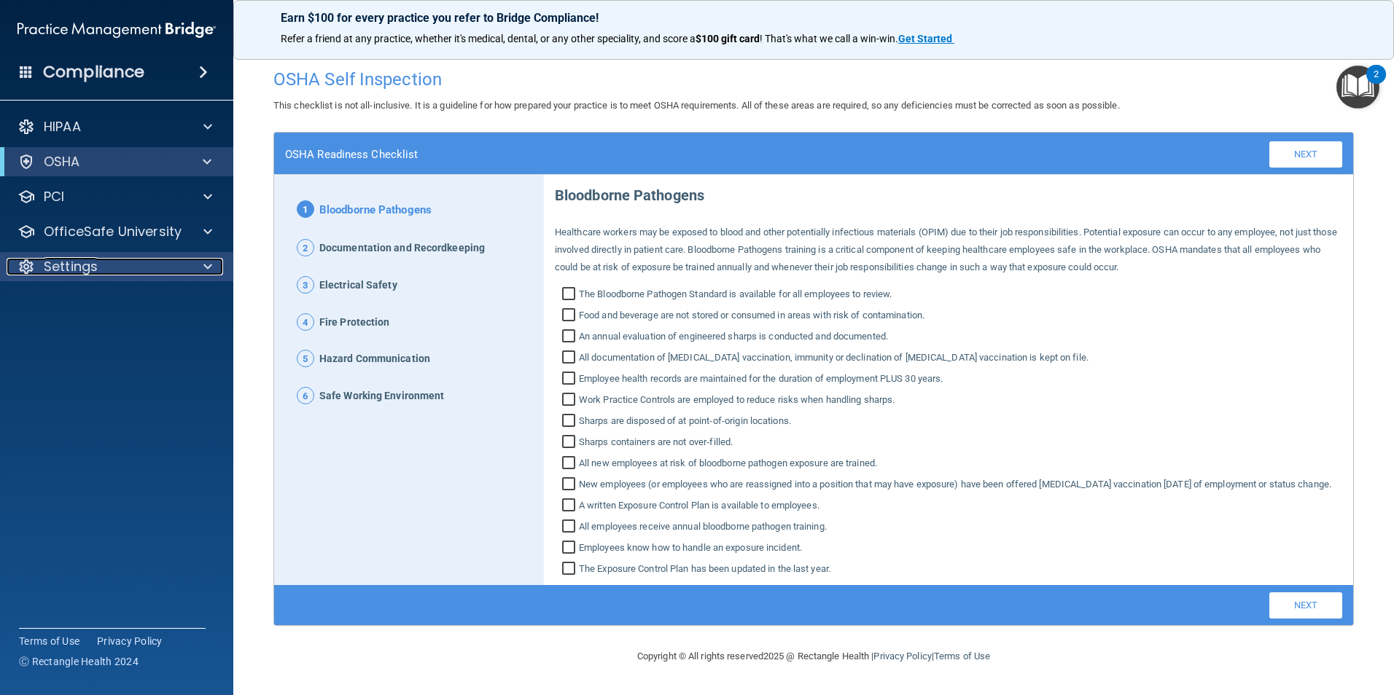
click at [90, 275] on p "Settings" at bounding box center [71, 266] width 54 height 17
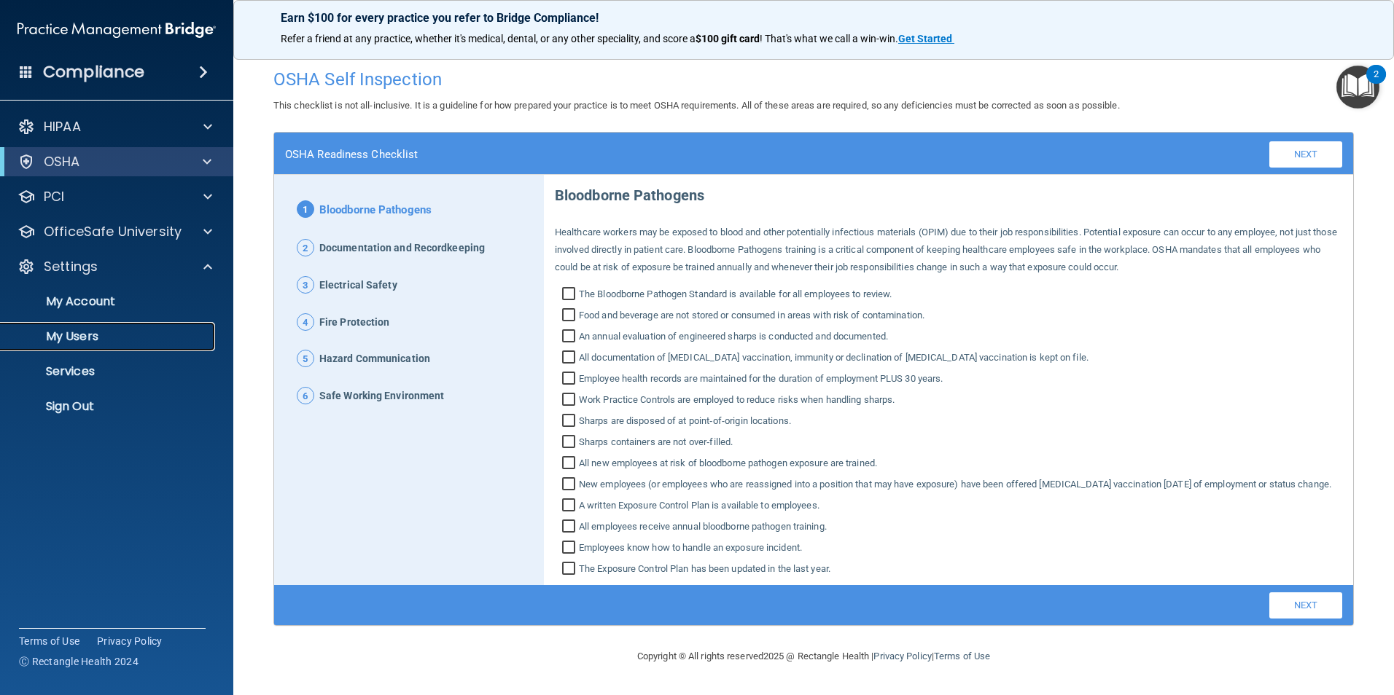
click at [77, 327] on link "My Users" at bounding box center [100, 336] width 230 height 29
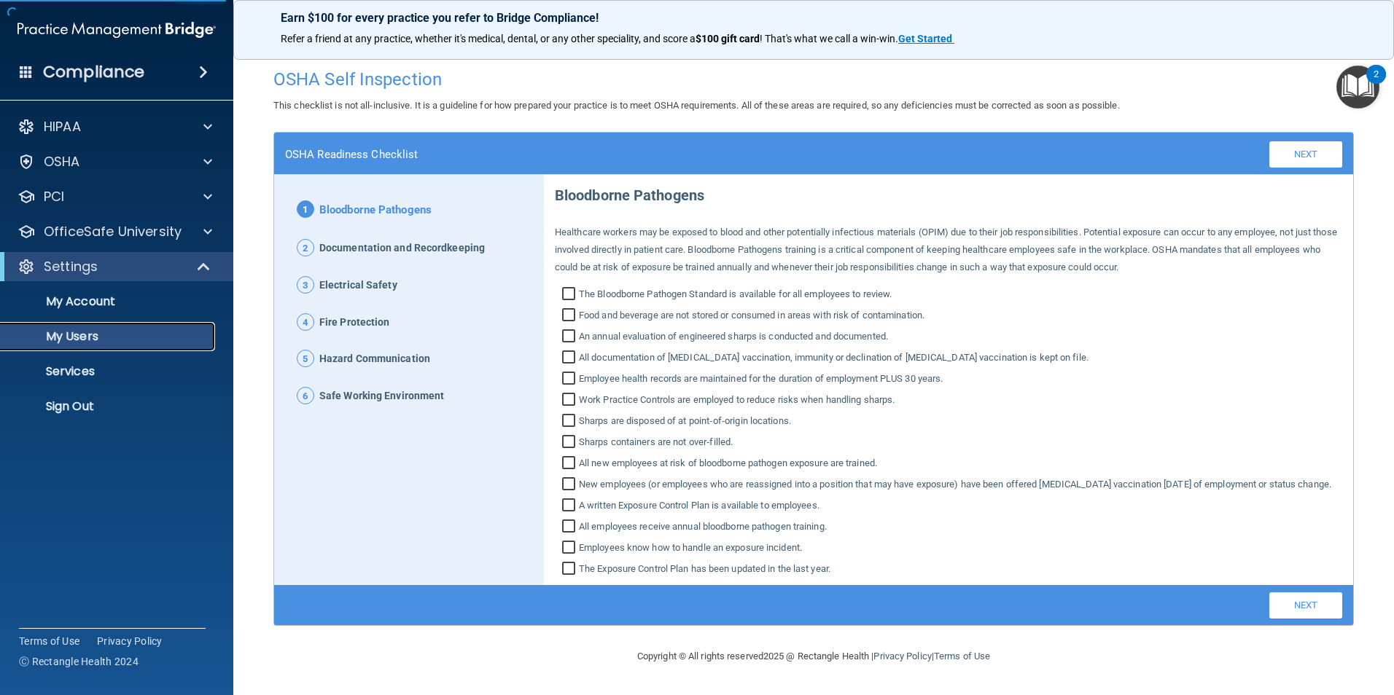
select select "20"
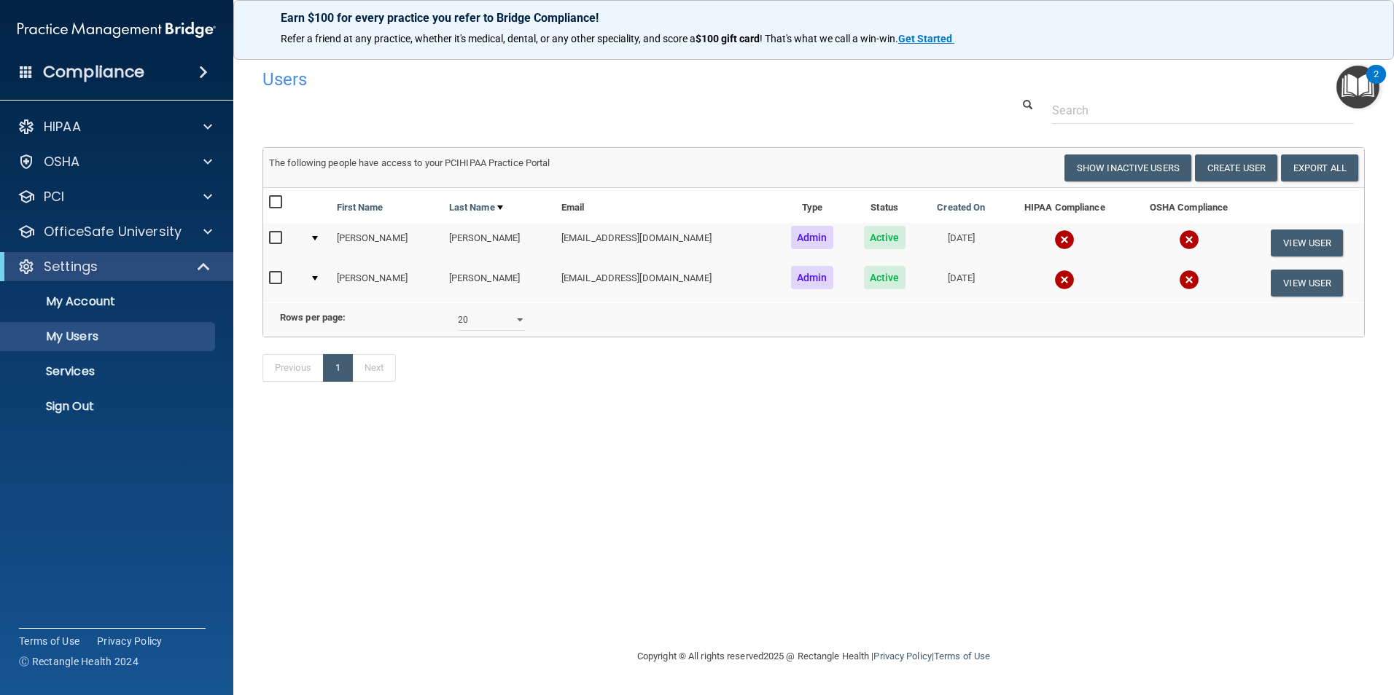
click at [1367, 78] on div "2" at bounding box center [1376, 74] width 20 height 19
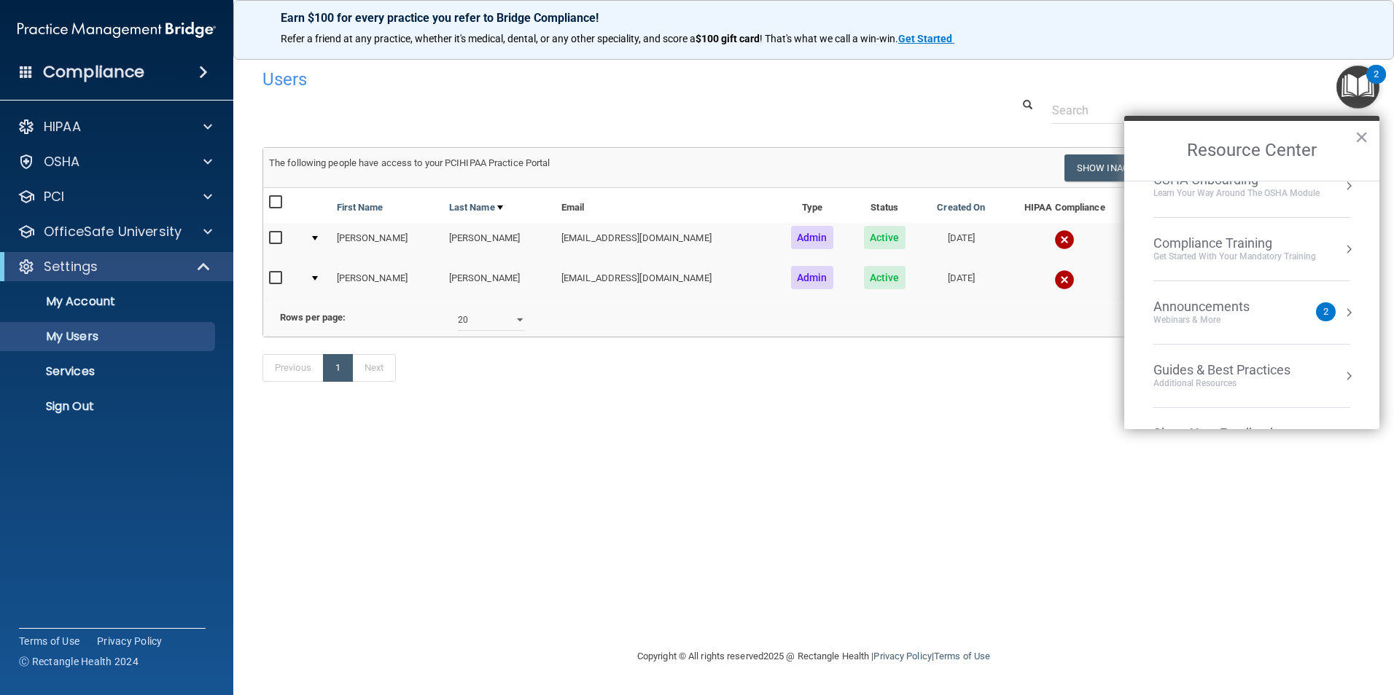
scroll to position [160, 0]
click at [1316, 309] on div "2" at bounding box center [1326, 305] width 20 height 19
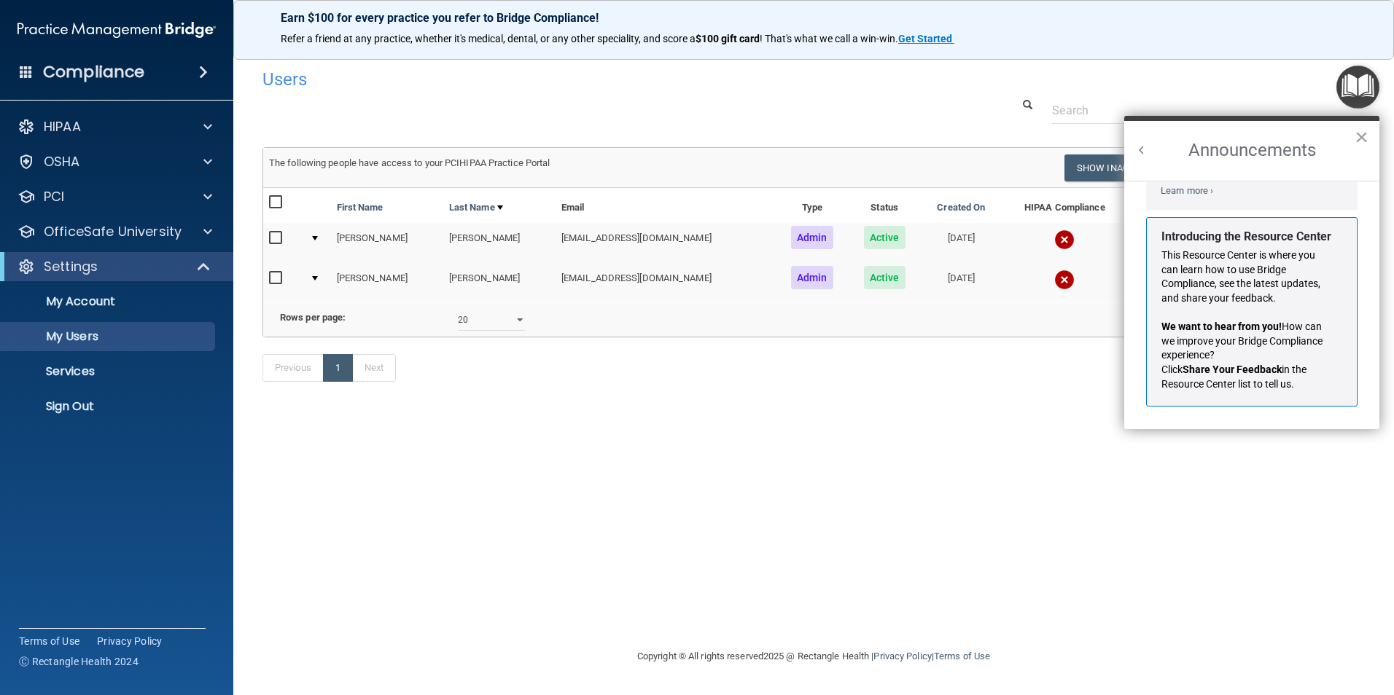
scroll to position [256, 0]
click at [1013, 453] on div "Users Success! New user created. × Error! The user couldn't be created. × Succe…" at bounding box center [813, 347] width 1102 height 572
click at [958, 437] on div "Users Success! New user created. × Error! The user couldn't be created. × Succe…" at bounding box center [813, 347] width 1102 height 572
click at [1361, 142] on button "×" at bounding box center [1361, 136] width 14 height 23
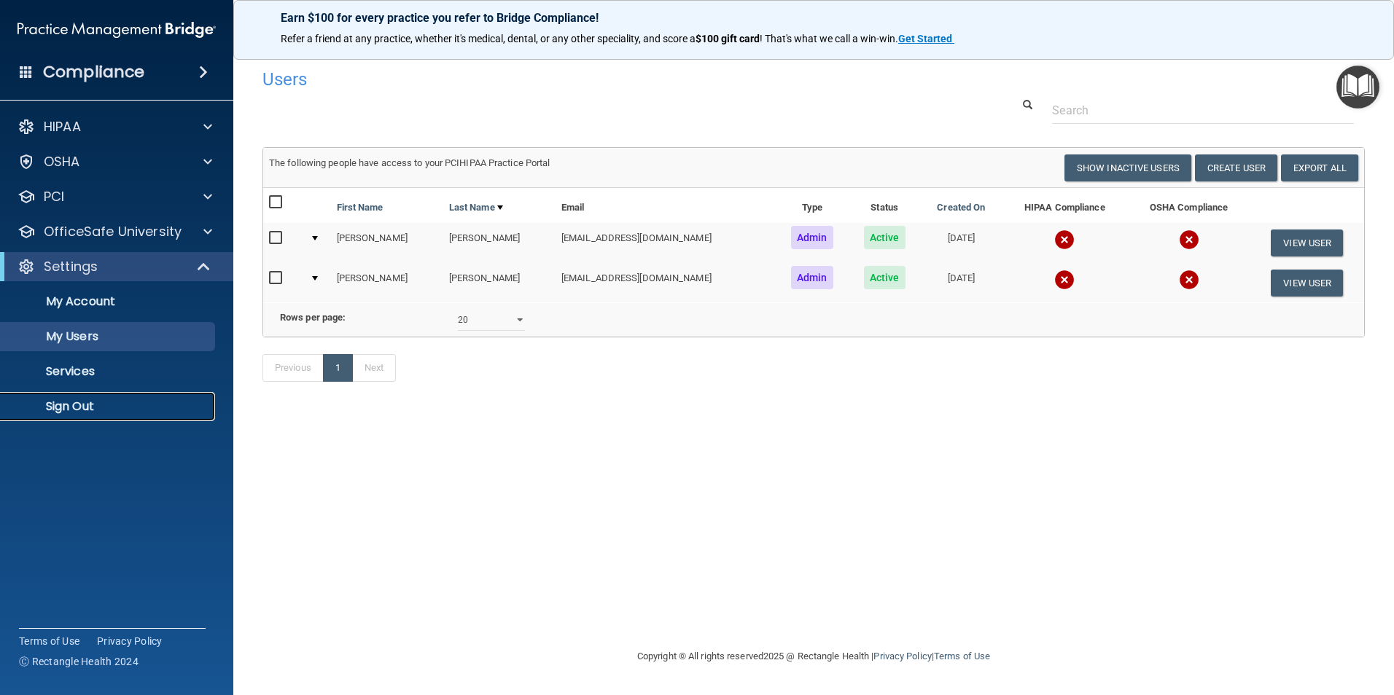
click at [66, 413] on p "Sign Out" at bounding box center [108, 406] width 199 height 15
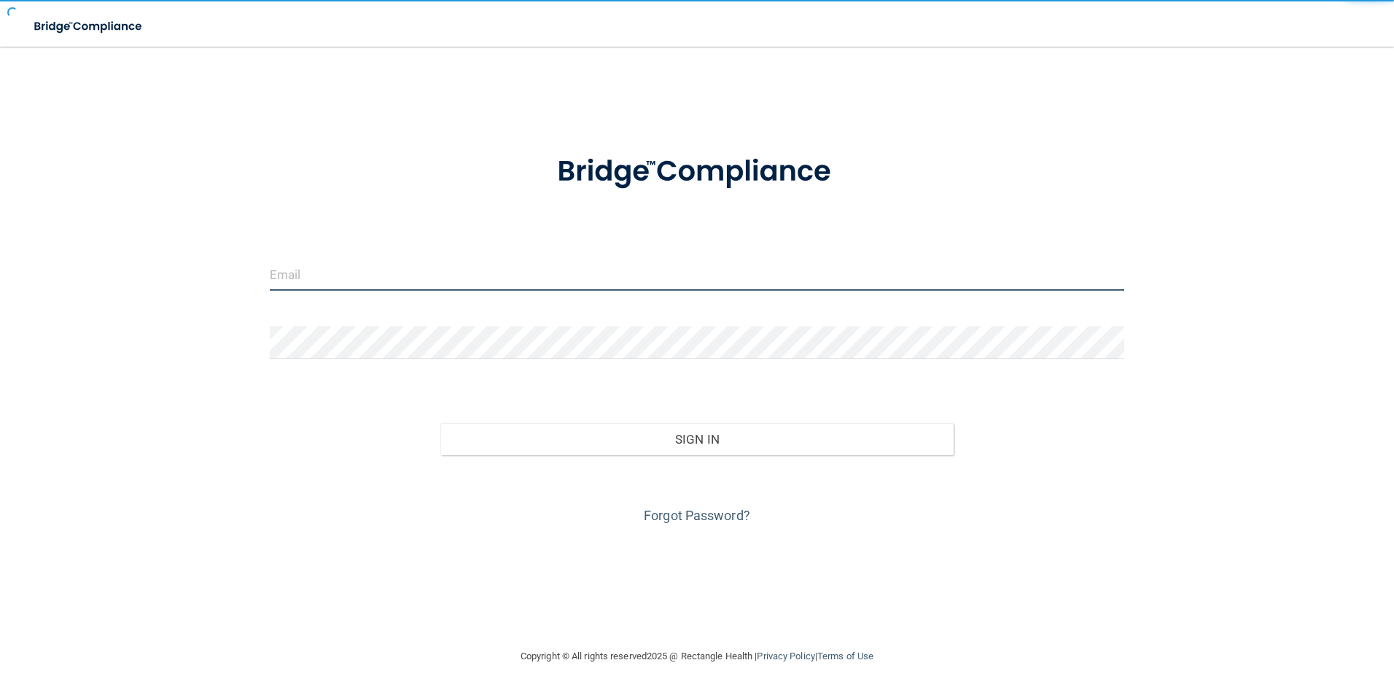
type input "[EMAIL_ADDRESS][DOMAIN_NAME]"
